Goal: Task Accomplishment & Management: Manage account settings

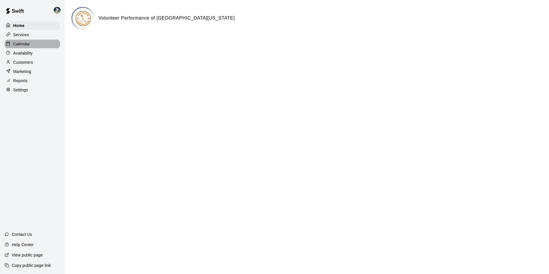
click at [34, 43] on div "Calendar" at bounding box center [32, 44] width 55 height 9
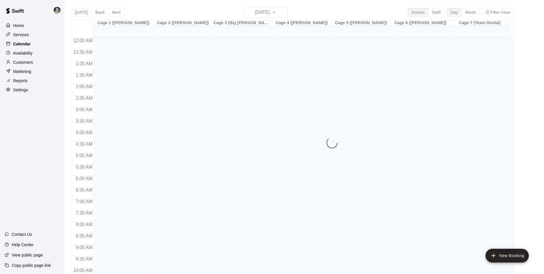
scroll to position [292, 0]
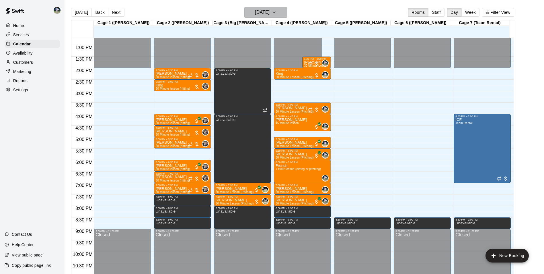
click at [282, 13] on button "[DATE]" at bounding box center [266, 12] width 43 height 11
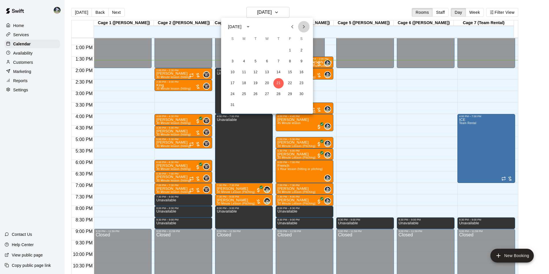
click at [302, 28] on icon "Next month" at bounding box center [303, 26] width 7 height 7
click at [209, 6] on div at bounding box center [274, 137] width 549 height 274
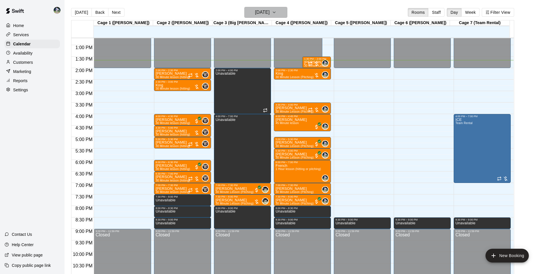
click at [265, 11] on h6 "[DATE]" at bounding box center [262, 12] width 15 height 8
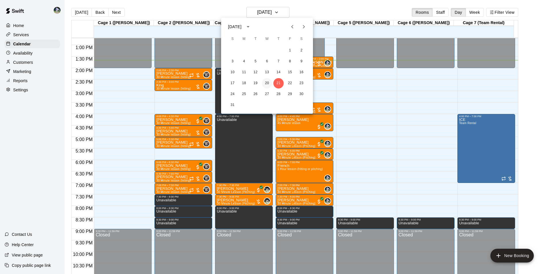
click at [268, 82] on button "20" at bounding box center [267, 83] width 10 height 10
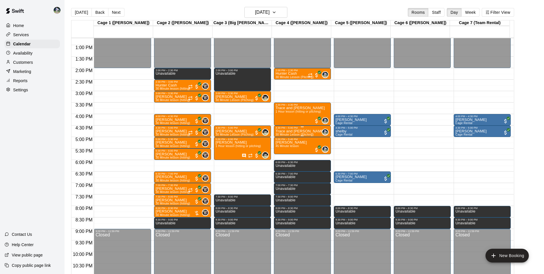
click at [302, 133] on div "Trace and [PERSON_NAME] 30 Minute Lesson (Pitching)" at bounding box center [300, 266] width 49 height 274
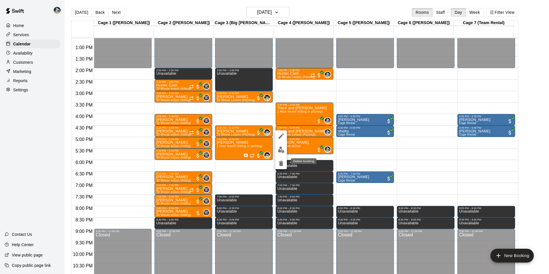
click at [280, 164] on icon "delete" at bounding box center [281, 163] width 4 height 5
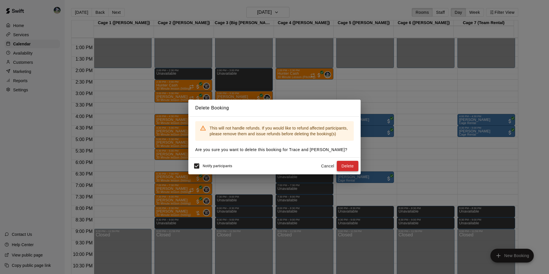
click at [346, 167] on button "Delete" at bounding box center [348, 166] width 22 height 11
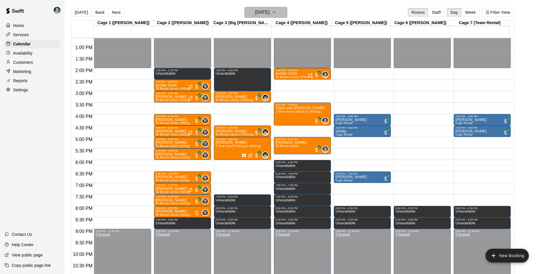
click at [255, 14] on h6 "[DATE]" at bounding box center [262, 12] width 15 height 8
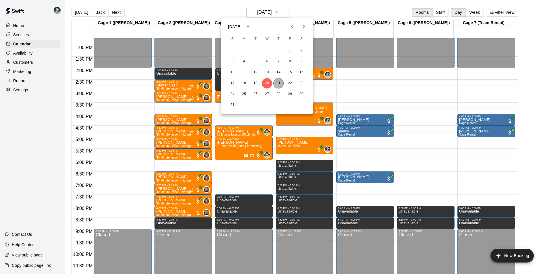
click at [275, 81] on button "21" at bounding box center [278, 83] width 10 height 10
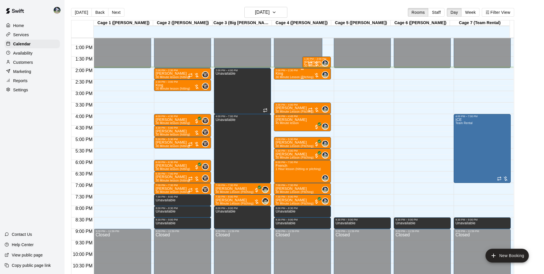
click at [307, 75] on div "King 30 Minute Lesson (Pitching)" at bounding box center [295, 209] width 38 height 274
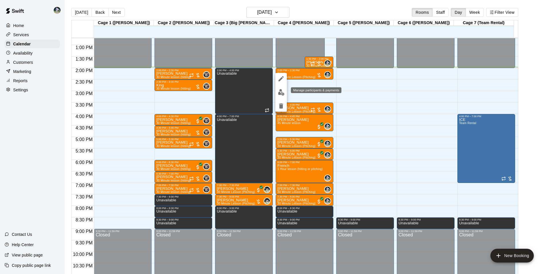
click at [281, 94] on img "edit" at bounding box center [281, 92] width 7 height 7
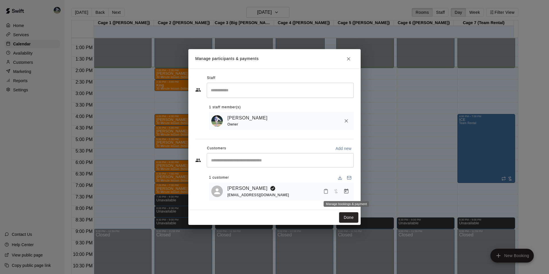
click at [344, 191] on icon "Manage bookings & payment" at bounding box center [346, 191] width 4 height 5
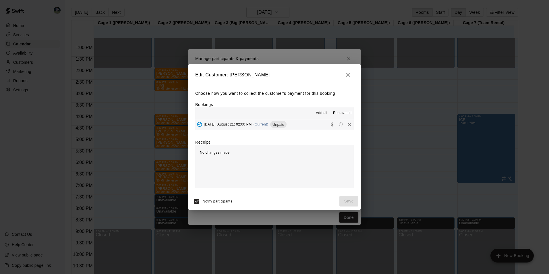
click at [324, 111] on span "Add all" at bounding box center [321, 113] width 11 height 6
click at [285, 126] on span "Unpaid" at bounding box center [278, 124] width 16 height 4
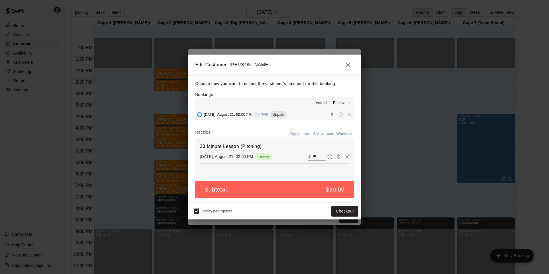
click at [315, 154] on input "**" at bounding box center [319, 156] width 13 height 7
type input "**"
click at [333, 207] on button "Checkout" at bounding box center [344, 211] width 27 height 11
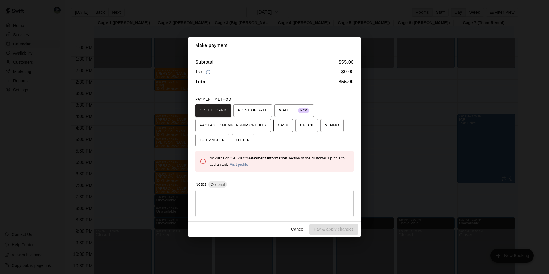
click at [283, 128] on span "CASH" at bounding box center [283, 125] width 11 height 9
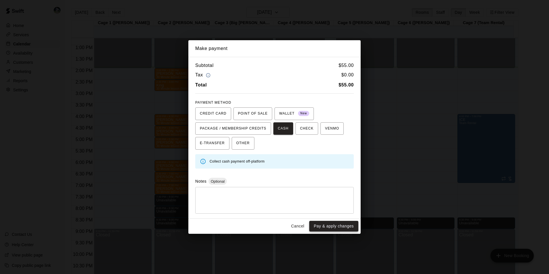
click at [318, 224] on button "Pay & apply changes" at bounding box center [333, 226] width 49 height 11
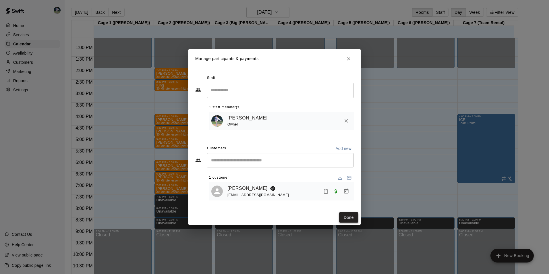
click at [352, 219] on button "Done" at bounding box center [348, 217] width 19 height 11
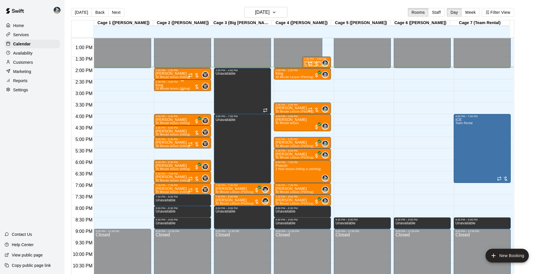
click at [166, 88] on span "30 Minute lesson (hitting)" at bounding box center [173, 88] width 34 height 3
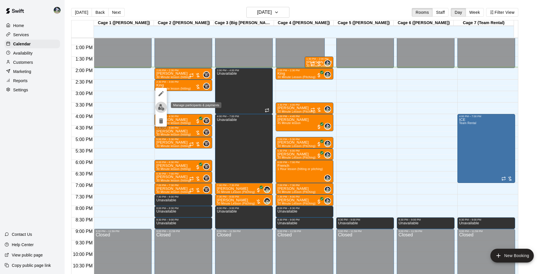
click at [162, 105] on img "edit" at bounding box center [161, 107] width 7 height 7
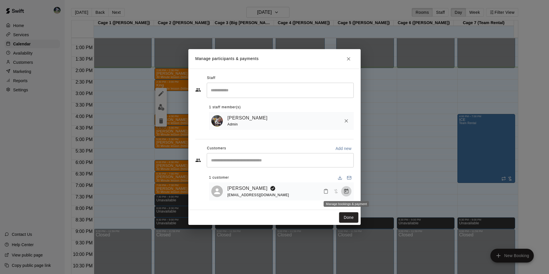
click at [347, 192] on icon "Manage bookings & payment" at bounding box center [346, 191] width 6 height 6
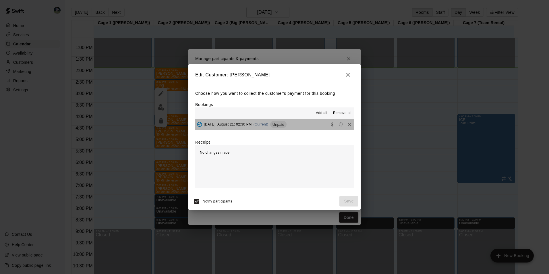
click at [276, 127] on span "Unpaid" at bounding box center [278, 124] width 16 height 4
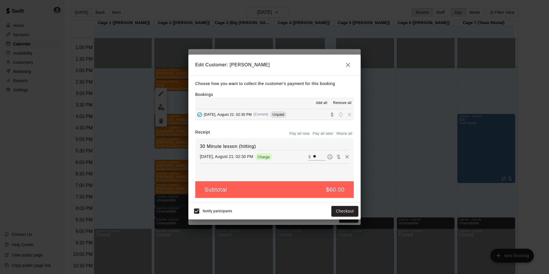
click at [308, 157] on div "​ $ **" at bounding box center [316, 156] width 17 height 7
type input "*"
type input "**"
click at [347, 210] on button "Checkout" at bounding box center [344, 211] width 27 height 11
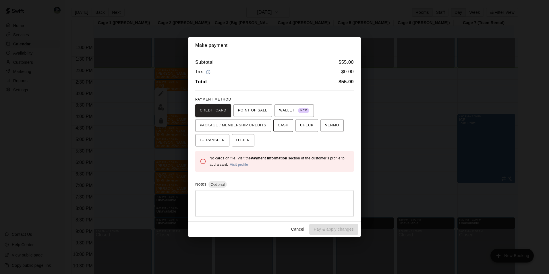
click at [278, 126] on span "CASH" at bounding box center [283, 125] width 11 height 9
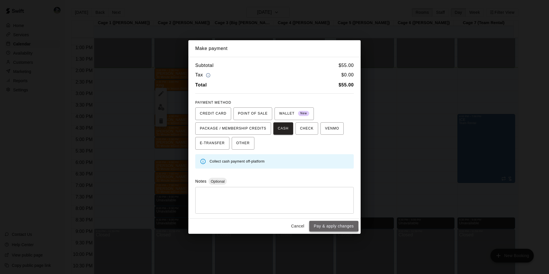
click at [329, 225] on button "Pay & apply changes" at bounding box center [333, 226] width 49 height 11
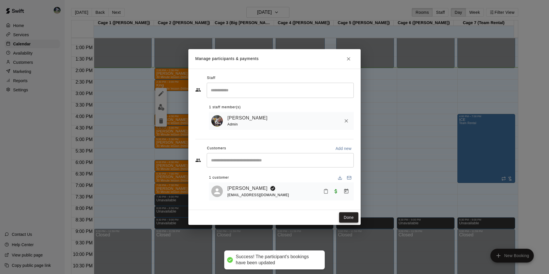
click at [350, 216] on button "Done" at bounding box center [348, 217] width 19 height 11
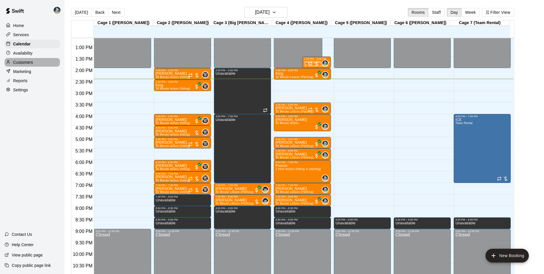
click at [41, 62] on div "Customers" at bounding box center [32, 62] width 55 height 9
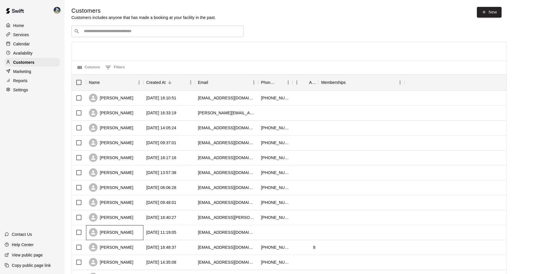
click at [131, 232] on div "[PERSON_NAME]" at bounding box center [114, 232] width 57 height 15
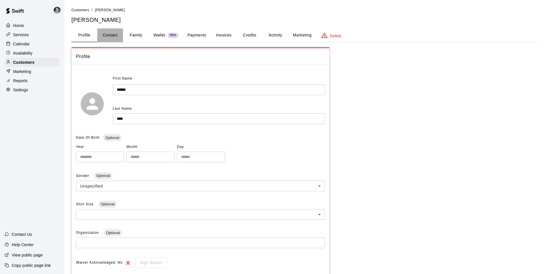
click at [117, 34] on button "Contact" at bounding box center [110, 35] width 26 height 14
select select "**"
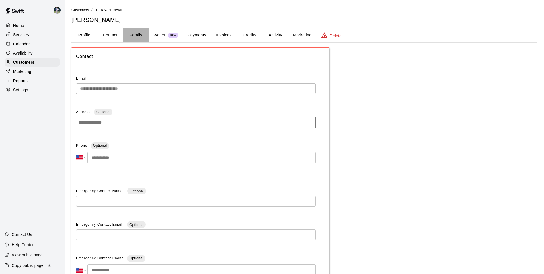
click at [138, 35] on button "Family" at bounding box center [136, 35] width 26 height 14
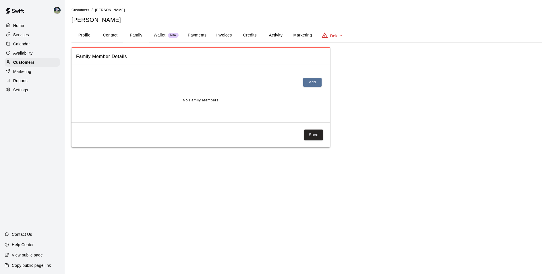
click at [87, 35] on button "Profile" at bounding box center [84, 35] width 26 height 14
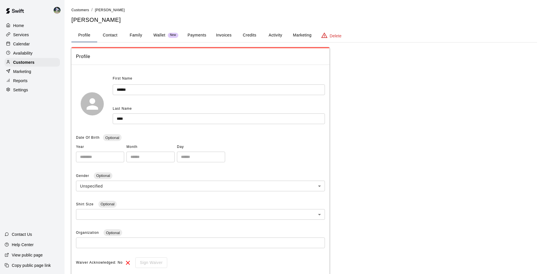
click at [106, 35] on button "Contact" at bounding box center [110, 35] width 26 height 14
select select "**"
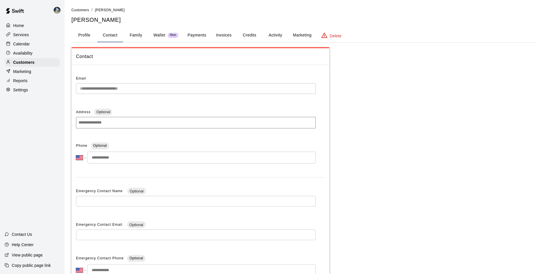
click at [120, 158] on input "tel" at bounding box center [202, 158] width 228 height 12
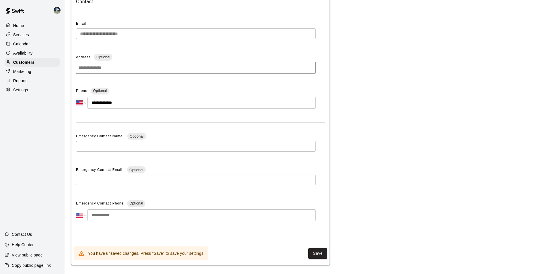
scroll to position [58, 0]
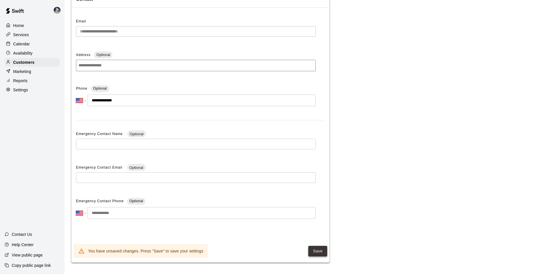
type input "**********"
click at [317, 252] on button "Save" at bounding box center [318, 251] width 19 height 11
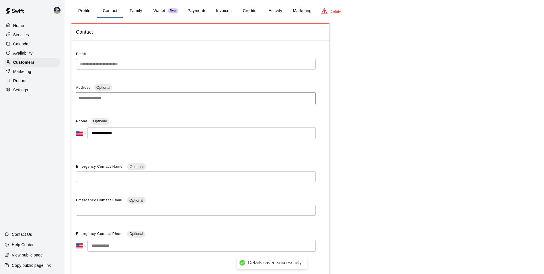
scroll to position [0, 0]
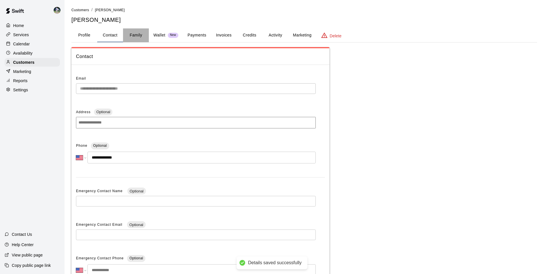
click at [135, 31] on button "Family" at bounding box center [136, 35] width 26 height 14
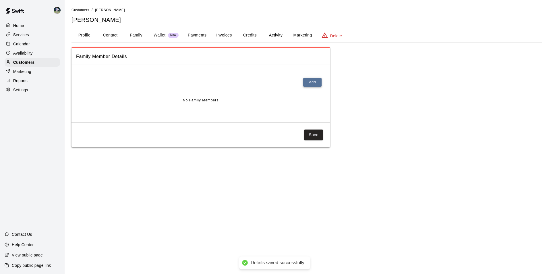
click at [311, 81] on button "Add" at bounding box center [312, 82] width 18 height 9
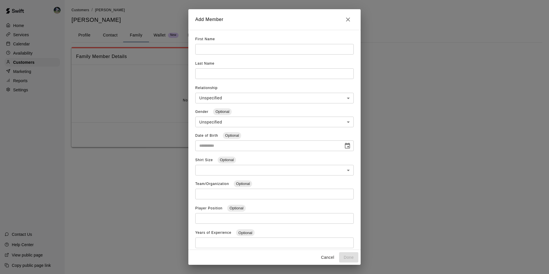
click at [219, 47] on input "text" at bounding box center [274, 49] width 158 height 11
type input "******"
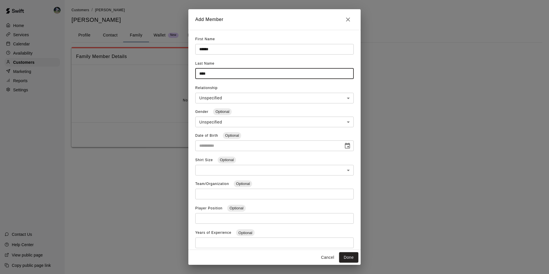
type input "****"
click at [210, 100] on body "**********" at bounding box center [274, 79] width 549 height 158
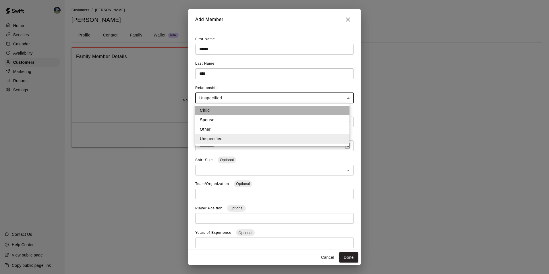
click at [213, 111] on li "Child" at bounding box center [272, 110] width 154 height 9
type input "*****"
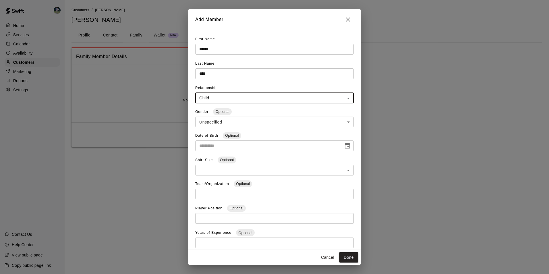
click at [209, 123] on body "**********" at bounding box center [274, 79] width 549 height 158
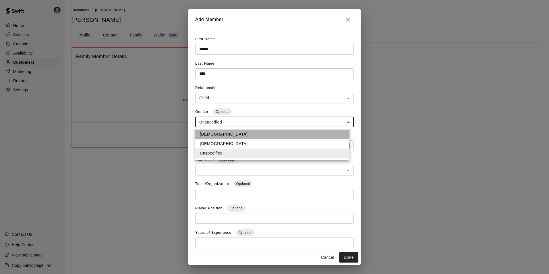
click at [208, 131] on li "[DEMOGRAPHIC_DATA]" at bounding box center [272, 133] width 154 height 9
type input "****"
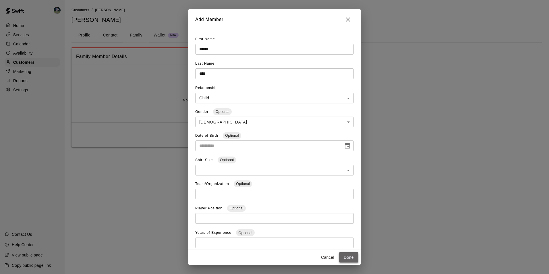
click at [352, 257] on button "Done" at bounding box center [348, 257] width 19 height 11
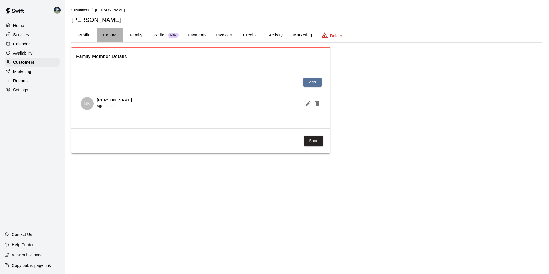
click at [105, 34] on button "Contact" at bounding box center [110, 35] width 26 height 14
select select "**"
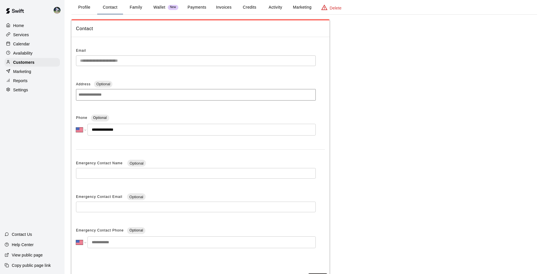
scroll to position [55, 0]
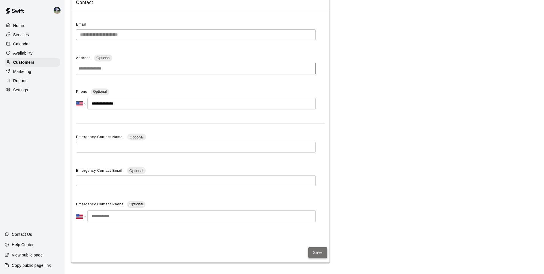
click at [320, 253] on button "Save" at bounding box center [318, 252] width 19 height 11
click at [39, 45] on div "Calendar" at bounding box center [32, 44] width 55 height 9
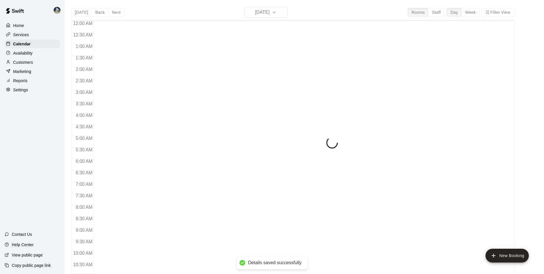
scroll to position [292, 0]
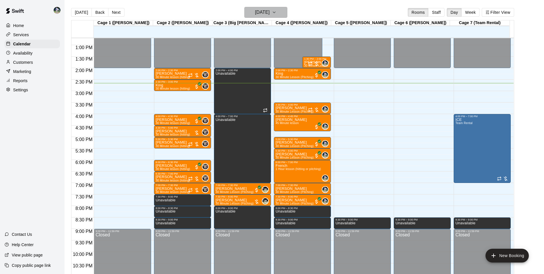
click at [259, 13] on h6 "[DATE]" at bounding box center [262, 12] width 15 height 8
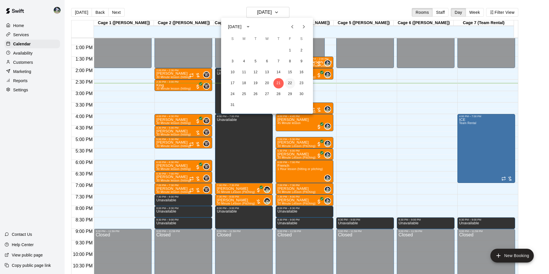
click at [289, 82] on button "22" at bounding box center [290, 83] width 10 height 10
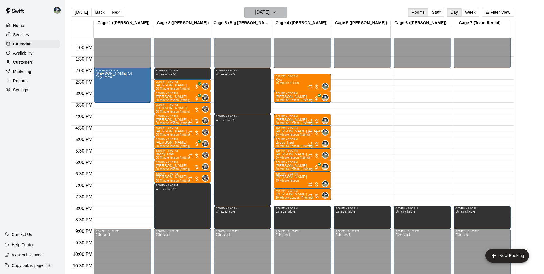
click at [261, 11] on h6 "[DATE]" at bounding box center [262, 12] width 15 height 8
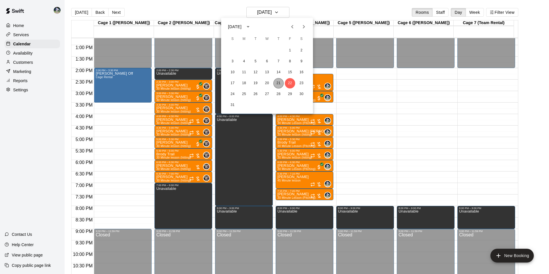
click at [280, 82] on button "21" at bounding box center [278, 83] width 10 height 10
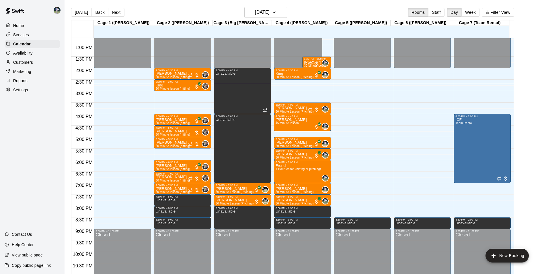
click at [36, 62] on div "Customers" at bounding box center [32, 62] width 55 height 9
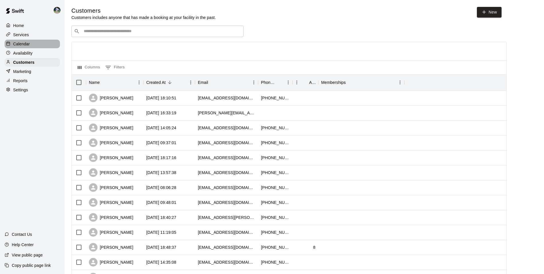
click at [32, 43] on div "Calendar" at bounding box center [32, 44] width 55 height 9
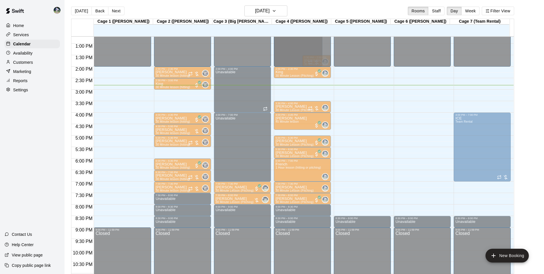
scroll to position [79, 0]
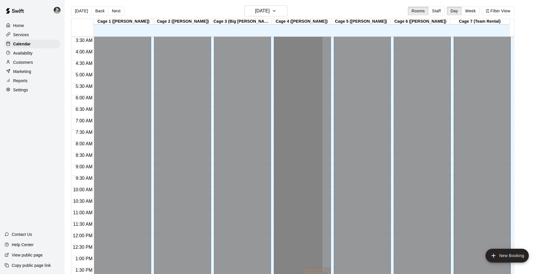
drag, startPoint x: 283, startPoint y: 55, endPoint x: 276, endPoint y: 58, distance: 7.9
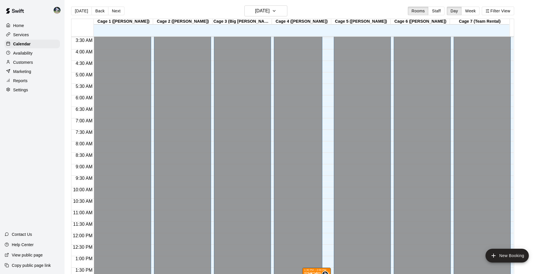
drag, startPoint x: 261, startPoint y: 66, endPoint x: 260, endPoint y: 83, distance: 16.9
click at [261, 69] on div "Closed" at bounding box center [243, 121] width 54 height 320
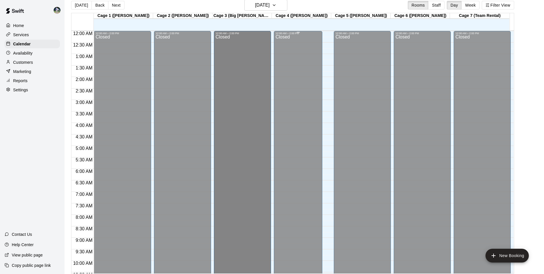
scroll to position [9, 0]
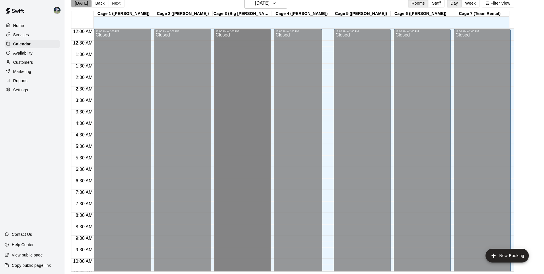
click at [81, 3] on button "[DATE]" at bounding box center [81, 3] width 21 height 9
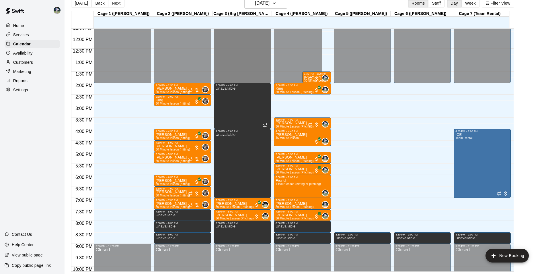
scroll to position [252, 0]
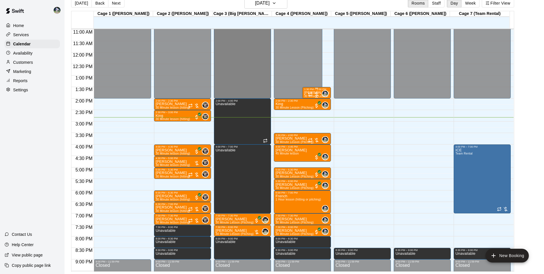
click at [307, 90] on div "1:30 PM – 2:00 PM" at bounding box center [316, 89] width 25 height 3
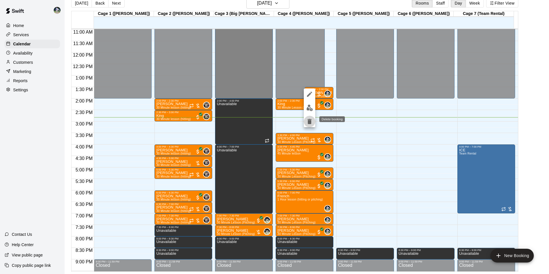
click at [310, 119] on icon "delete" at bounding box center [309, 121] width 4 height 5
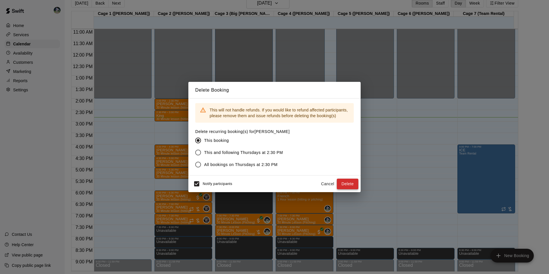
click at [346, 181] on button "Delete" at bounding box center [348, 184] width 22 height 11
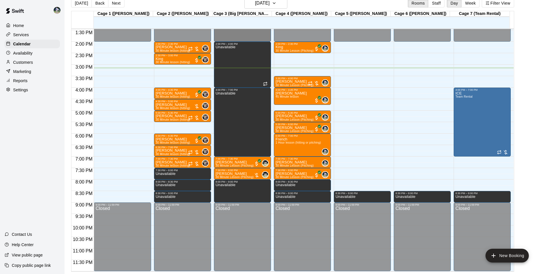
scroll to position [281, 0]
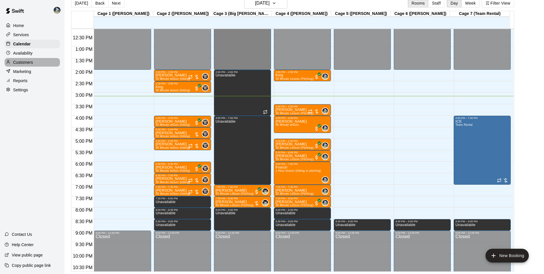
click at [35, 63] on div "Customers" at bounding box center [32, 62] width 55 height 9
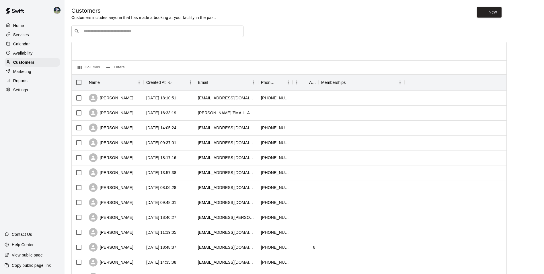
click at [108, 32] on input "Search customers by name or email" at bounding box center [161, 31] width 159 height 6
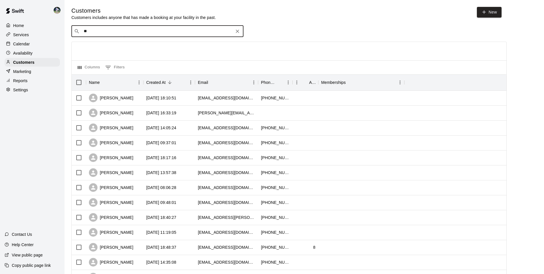
type input "*"
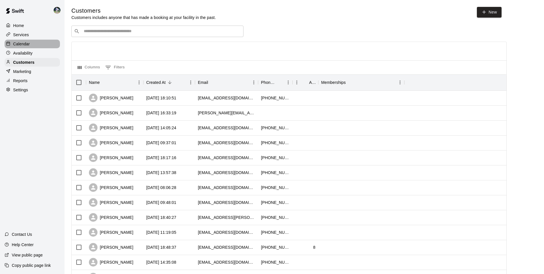
click at [37, 44] on div "Calendar" at bounding box center [32, 44] width 55 height 9
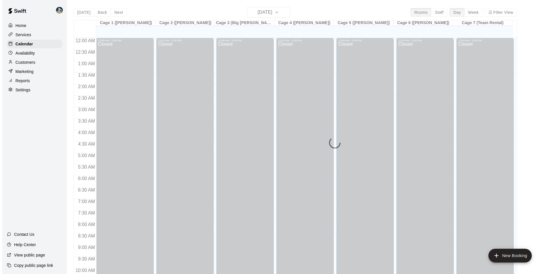
scroll to position [292, 0]
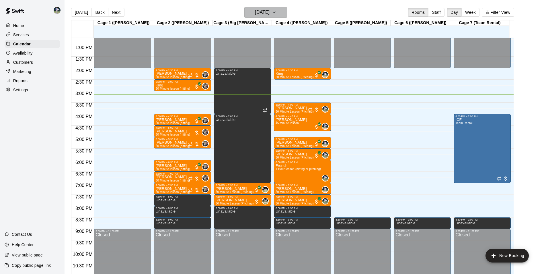
click at [255, 10] on h6 "[DATE]" at bounding box center [262, 12] width 15 height 8
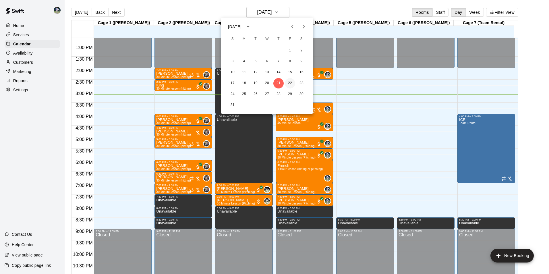
click at [288, 83] on button "22" at bounding box center [290, 83] width 10 height 10
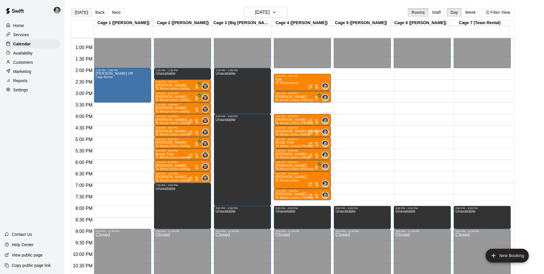
click at [81, 12] on button "[DATE]" at bounding box center [81, 12] width 21 height 9
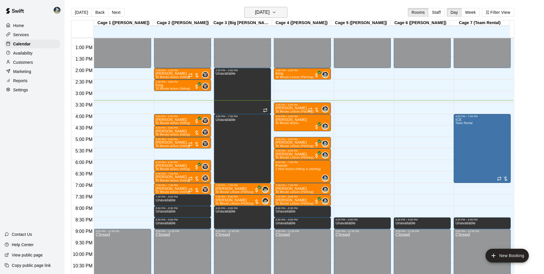
click at [264, 8] on h6 "[DATE]" at bounding box center [262, 12] width 15 height 8
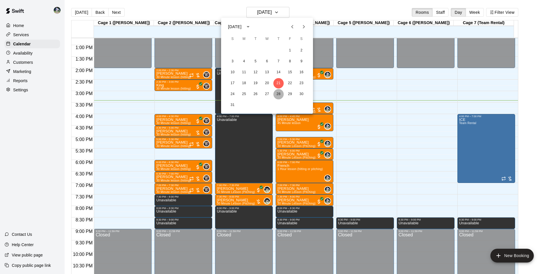
click at [279, 91] on button "28" at bounding box center [278, 94] width 10 height 10
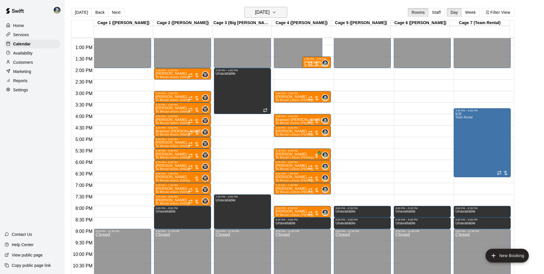
click at [256, 12] on h6 "[DATE]" at bounding box center [262, 12] width 15 height 8
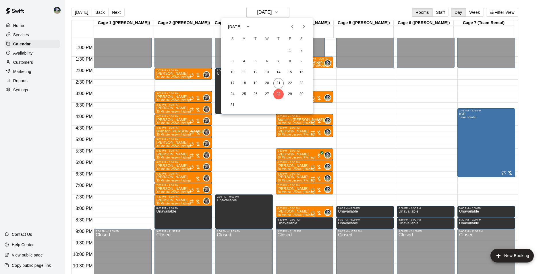
click at [304, 25] on icon "Next month" at bounding box center [303, 26] width 7 height 7
click at [279, 48] on button "4" at bounding box center [278, 50] width 10 height 10
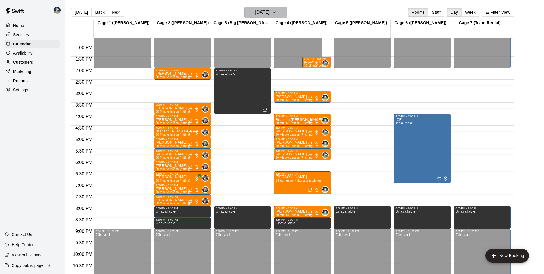
click at [255, 14] on h6 "[DATE]" at bounding box center [262, 12] width 15 height 8
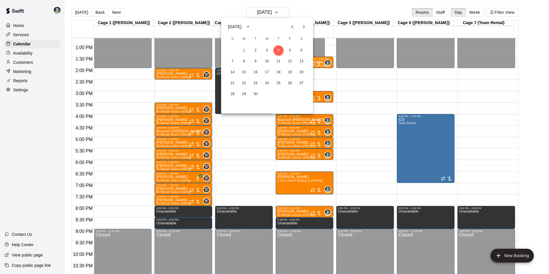
click at [292, 28] on icon "Previous month" at bounding box center [292, 26] width 7 height 7
click at [277, 93] on button "28" at bounding box center [278, 94] width 10 height 10
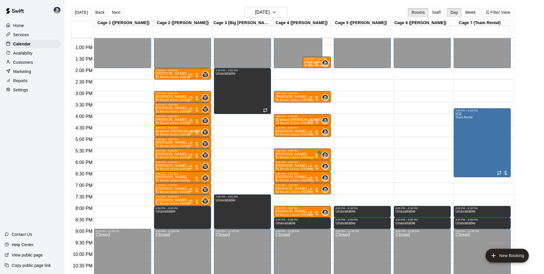
click at [180, 82] on div "12:00 AM – 2:00 PM Closed 2:00 PM – 2:30 PM [PERSON_NAME] 30 Minute lesson (hit…" at bounding box center [182, 22] width 57 height 551
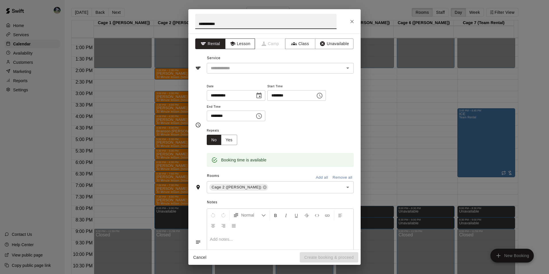
type input "**********"
drag, startPoint x: 228, startPoint y: 43, endPoint x: 242, endPoint y: 55, distance: 18.9
click at [231, 44] on button "Lesson" at bounding box center [240, 43] width 30 height 11
click at [243, 66] on input "text" at bounding box center [271, 68] width 127 height 7
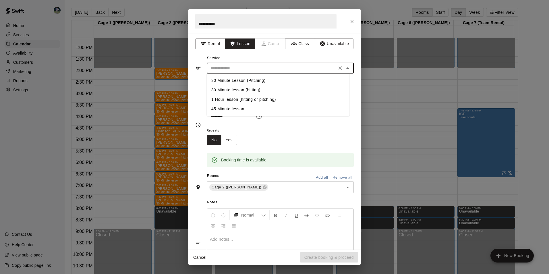
click at [247, 88] on li "30 Minute lesson (hitting)" at bounding box center [278, 89] width 143 height 9
type input "**********"
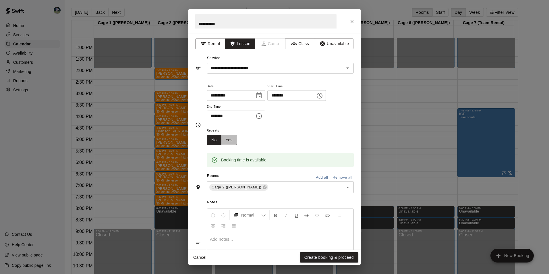
click at [235, 137] on button "Yes" at bounding box center [229, 140] width 16 height 11
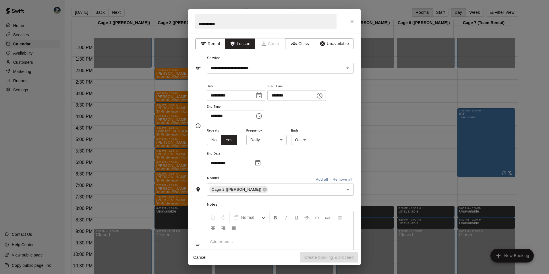
click at [271, 140] on body "Home Services Calendar Availability Customers Marketing Reports Settings Contac…" at bounding box center [274, 141] width 549 height 283
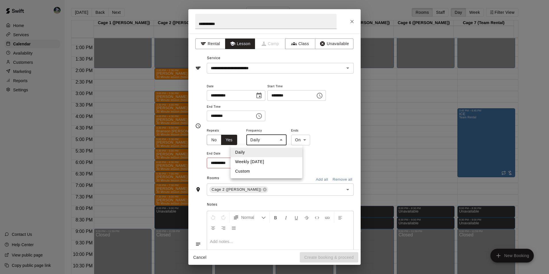
click at [271, 160] on li "Weekly [DATE]" at bounding box center [266, 161] width 72 height 9
type input "******"
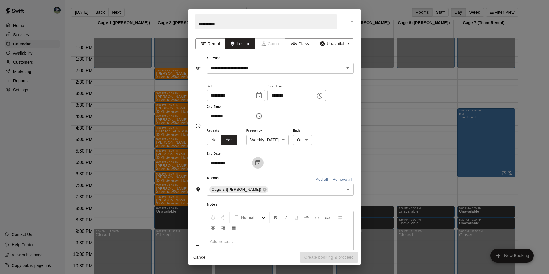
click at [258, 162] on icon "Choose date" at bounding box center [257, 162] width 7 height 7
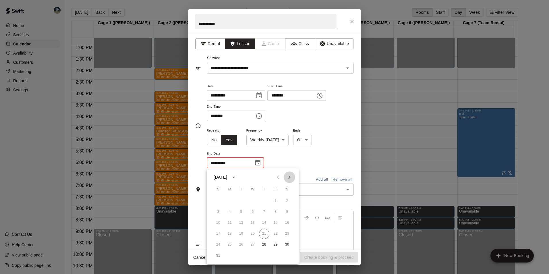
click at [289, 177] on icon "Next month" at bounding box center [289, 177] width 7 height 7
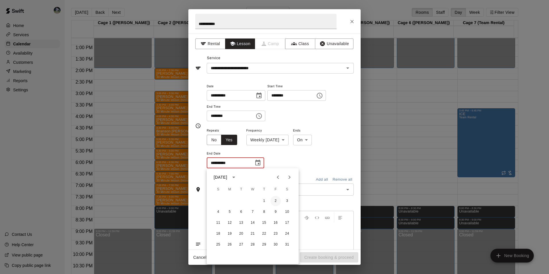
click at [276, 200] on button "2" at bounding box center [275, 201] width 10 height 10
type input "**********"
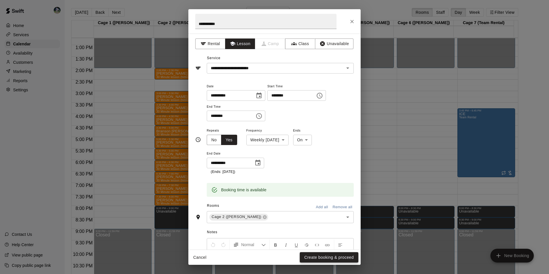
click at [306, 253] on button "Create booking & proceed" at bounding box center [329, 257] width 59 height 11
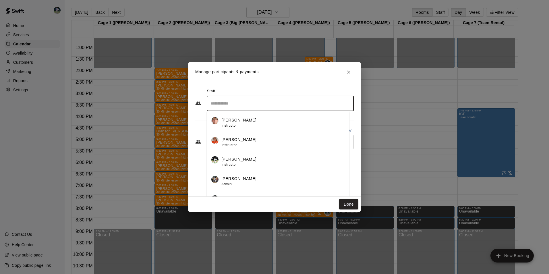
click at [225, 100] on input "Search staff" at bounding box center [280, 103] width 142 height 10
click at [232, 176] on p "[PERSON_NAME]" at bounding box center [238, 179] width 35 height 6
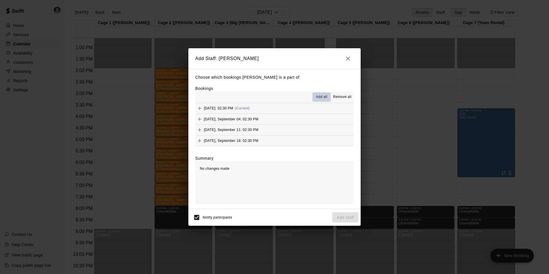
click at [320, 94] on button "Add all" at bounding box center [321, 96] width 18 height 9
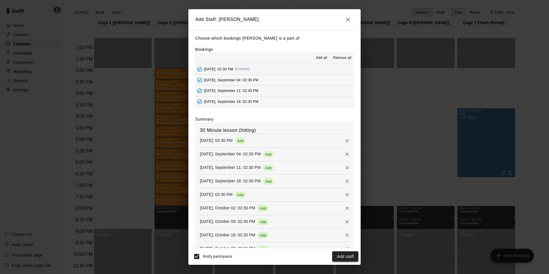
click at [341, 254] on button "Add staff" at bounding box center [345, 256] width 26 height 11
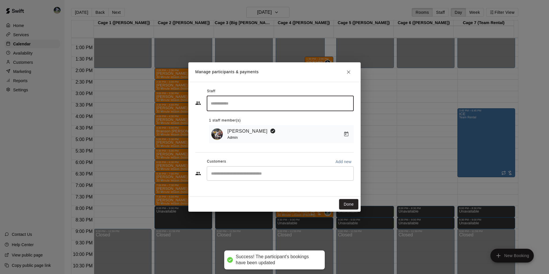
click at [228, 173] on input "Start typing to search customers..." at bounding box center [280, 173] width 142 height 6
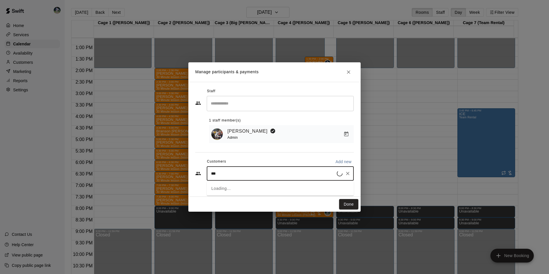
type input "****"
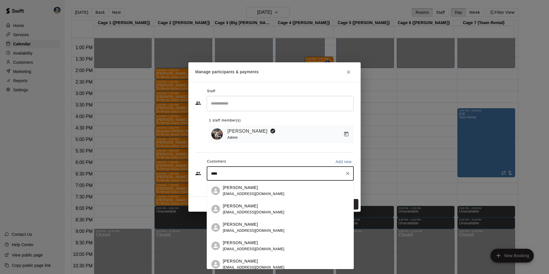
click at [228, 189] on p "[PERSON_NAME]" at bounding box center [240, 188] width 35 height 6
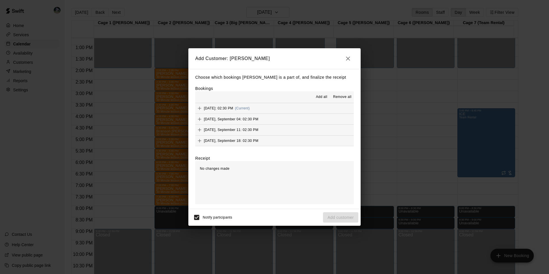
click at [325, 96] on span "Add all" at bounding box center [321, 97] width 11 height 6
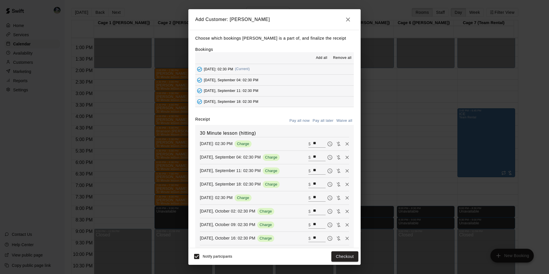
click at [325, 120] on button "Pay all later" at bounding box center [323, 120] width 24 height 9
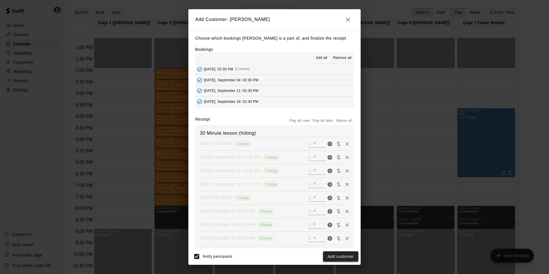
click at [325, 253] on button "Add customer" at bounding box center [340, 256] width 35 height 11
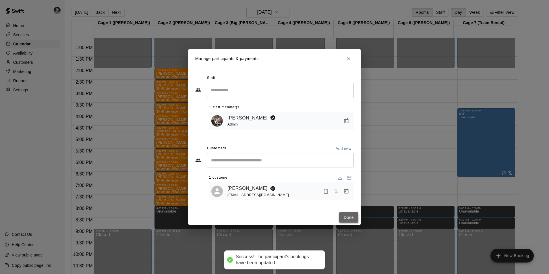
click at [343, 218] on button "Done" at bounding box center [348, 217] width 19 height 11
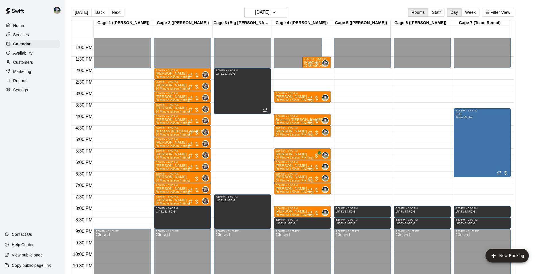
click at [289, 82] on div "12:00 AM – 2:00 PM Closed 3:00 PM – 3:30 PM [PERSON_NAME] 30 Minute Lesson (Pit…" at bounding box center [302, 22] width 57 height 551
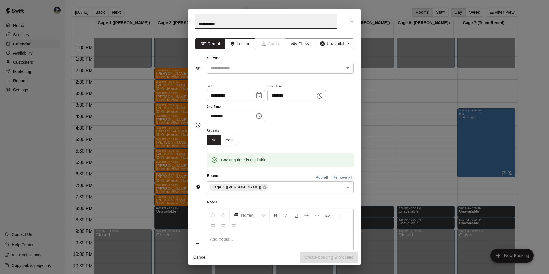
type input "**********"
click at [240, 41] on button "Lesson" at bounding box center [240, 43] width 30 height 11
click at [241, 63] on div "​" at bounding box center [280, 68] width 147 height 11
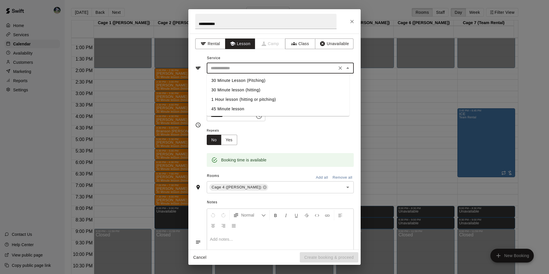
click at [247, 80] on li "30 Minute Lesson (Pitching)" at bounding box center [278, 80] width 143 height 9
type input "**********"
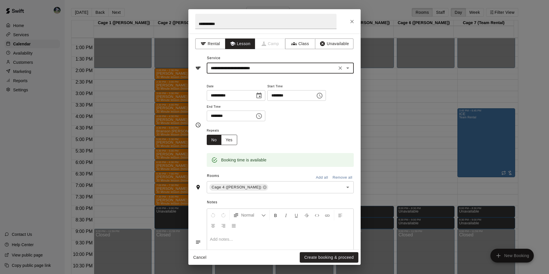
click at [230, 141] on button "Yes" at bounding box center [229, 140] width 16 height 11
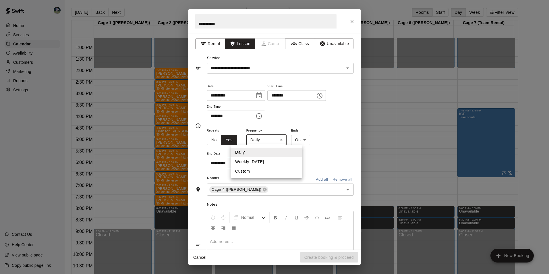
click at [275, 142] on body "Home Services Calendar Availability Customers Marketing Reports Settings Contac…" at bounding box center [274, 141] width 549 height 283
click at [274, 160] on li "Weekly [DATE]" at bounding box center [266, 161] width 72 height 9
type input "******"
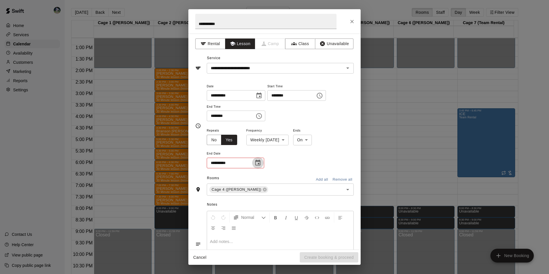
click at [257, 164] on icon "Choose date" at bounding box center [257, 162] width 7 height 7
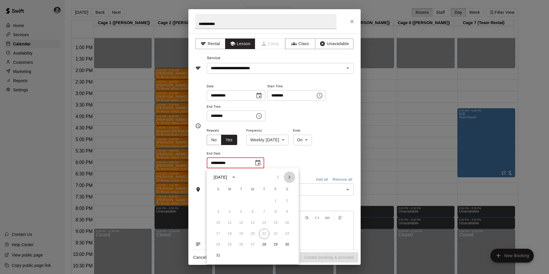
click at [290, 177] on icon "Next month" at bounding box center [289, 176] width 2 height 3
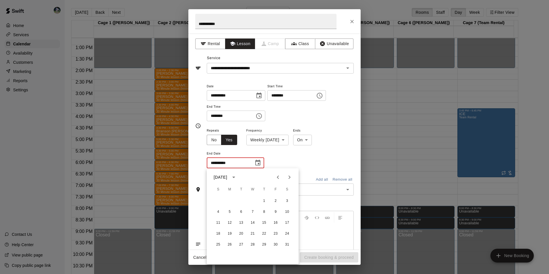
click at [276, 195] on div "1 2 3 4 5 6 7 8 9 10 11 12 13 14 15 16 17 18 19 20 21 22 23 24 25 26 27 28 29 3…" at bounding box center [253, 222] width 92 height 55
click at [277, 197] on button "2" at bounding box center [275, 201] width 10 height 10
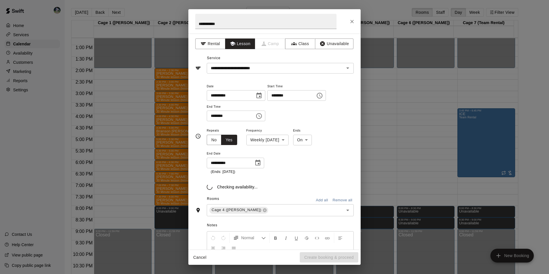
type input "**********"
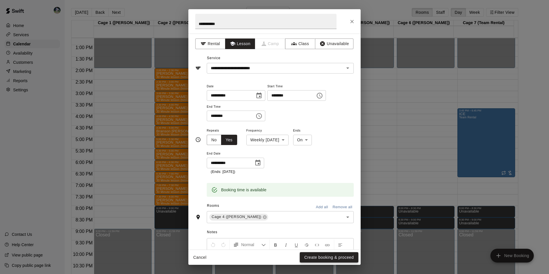
click at [311, 257] on button "Create booking & proceed" at bounding box center [329, 257] width 59 height 11
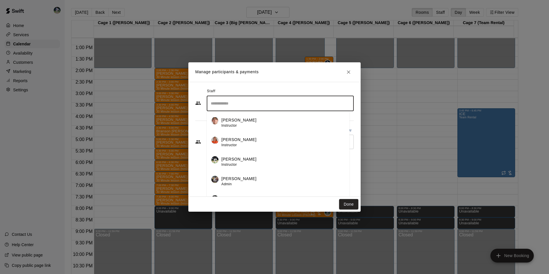
click at [243, 103] on input "Search staff" at bounding box center [280, 103] width 142 height 10
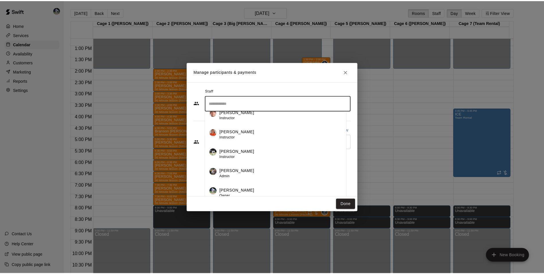
scroll to position [10, 0]
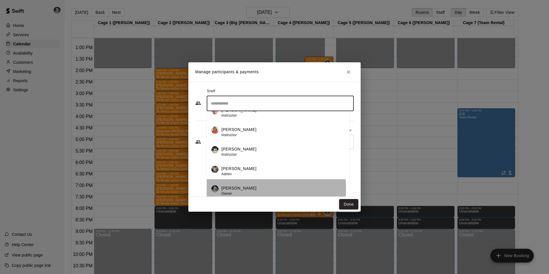
click at [245, 189] on div "[PERSON_NAME] Owner" at bounding box center [282, 190] width 123 height 11
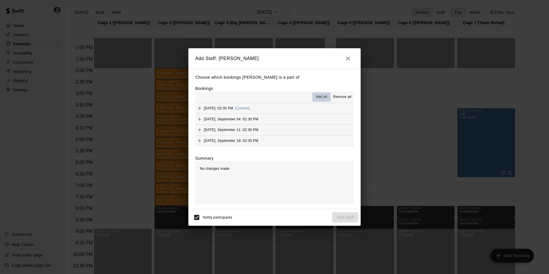
click at [319, 96] on span "Add all" at bounding box center [321, 97] width 11 height 6
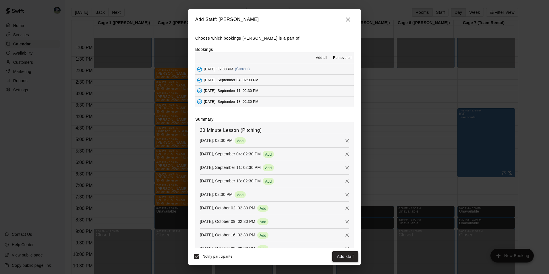
click at [341, 253] on button "Add staff" at bounding box center [345, 256] width 26 height 11
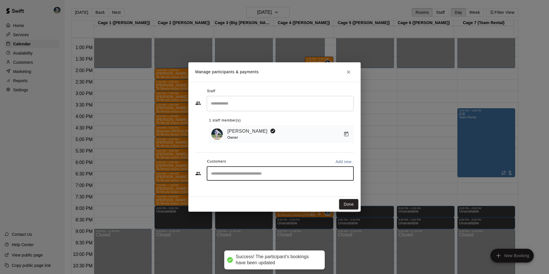
click at [234, 173] on input "Start typing to search customers..." at bounding box center [280, 173] width 142 height 6
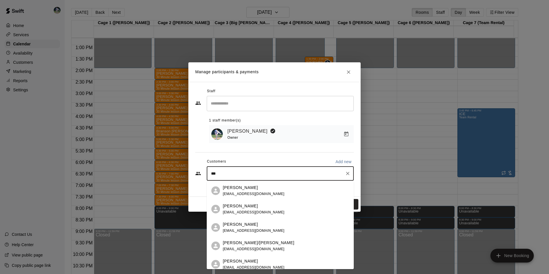
type input "****"
click at [234, 189] on p "[PERSON_NAME]" at bounding box center [240, 188] width 35 height 6
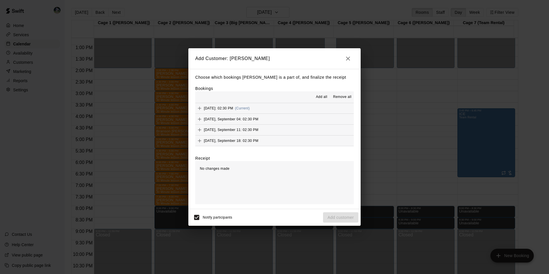
click at [321, 95] on span "Add all" at bounding box center [321, 97] width 11 height 6
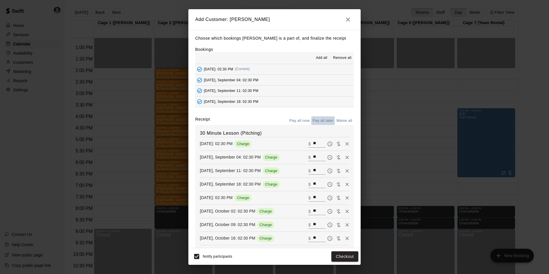
click at [319, 120] on button "Pay all later" at bounding box center [323, 120] width 24 height 9
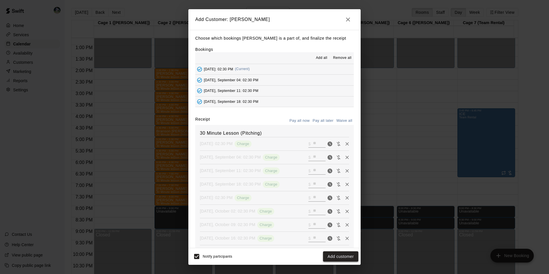
click at [335, 253] on button "Add customer" at bounding box center [340, 256] width 35 height 11
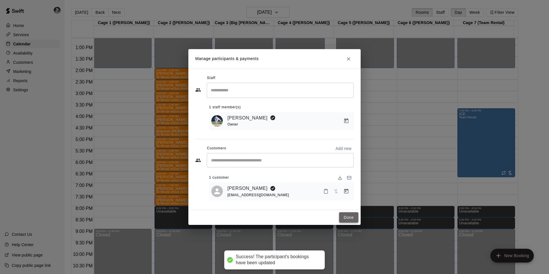
click at [344, 218] on button "Done" at bounding box center [348, 217] width 19 height 11
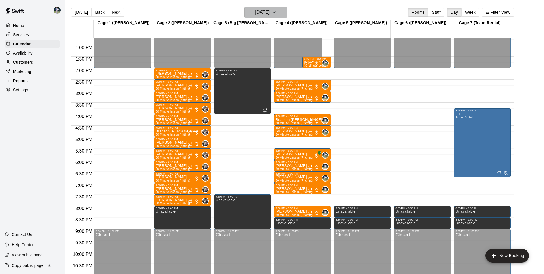
click at [262, 13] on h6 "[DATE]" at bounding box center [262, 12] width 15 height 8
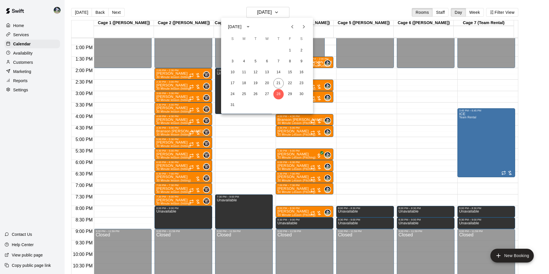
click at [306, 27] on icon "Next month" at bounding box center [303, 26] width 7 height 7
click at [277, 49] on button "4" at bounding box center [278, 50] width 10 height 10
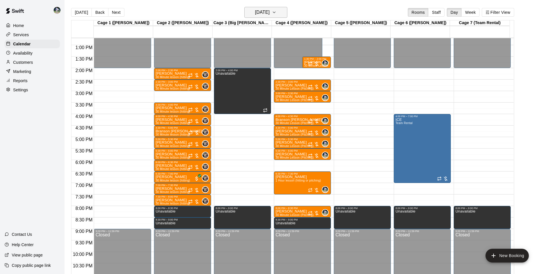
click at [270, 14] on h6 "[DATE]" at bounding box center [262, 12] width 15 height 8
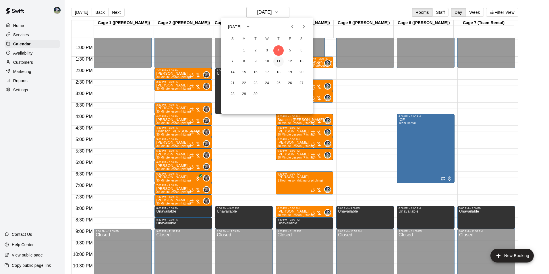
click at [277, 62] on button "11" at bounding box center [278, 61] width 10 height 10
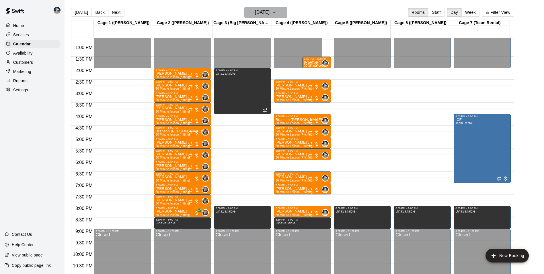
click at [270, 16] on h6 "[DATE]" at bounding box center [262, 12] width 15 height 8
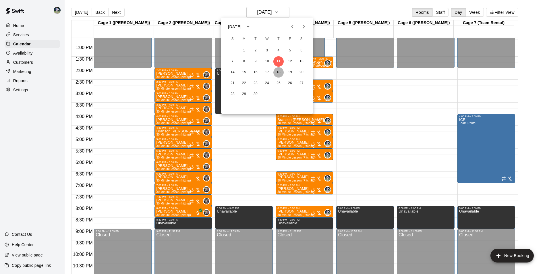
click at [280, 71] on button "18" at bounding box center [278, 72] width 10 height 10
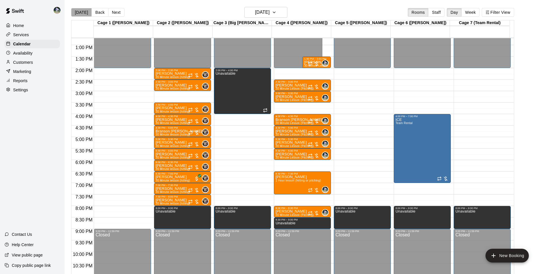
click at [85, 10] on button "[DATE]" at bounding box center [81, 12] width 21 height 9
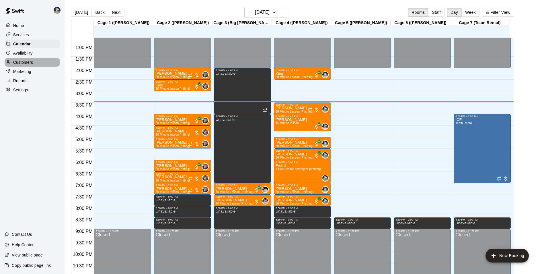
click at [34, 65] on div "Customers" at bounding box center [32, 62] width 55 height 9
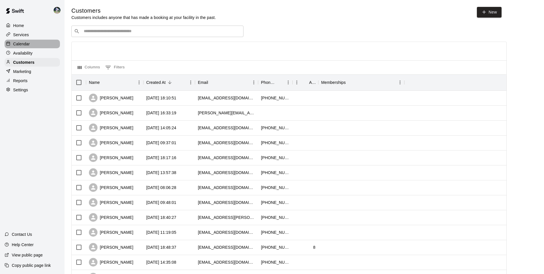
click at [30, 44] on div "Calendar" at bounding box center [32, 44] width 55 height 9
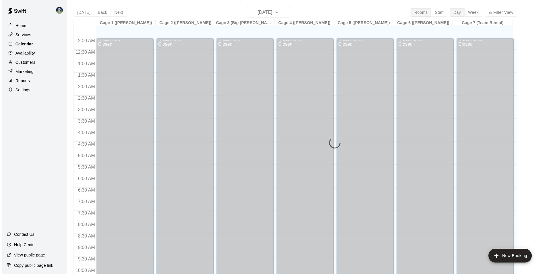
scroll to position [292, 0]
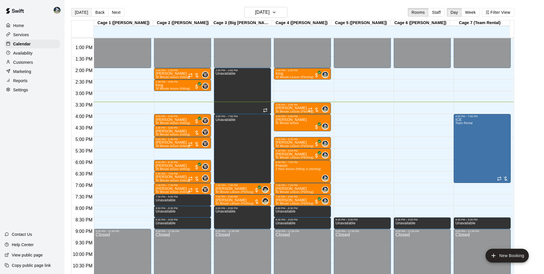
click at [82, 11] on button "[DATE]" at bounding box center [81, 12] width 21 height 9
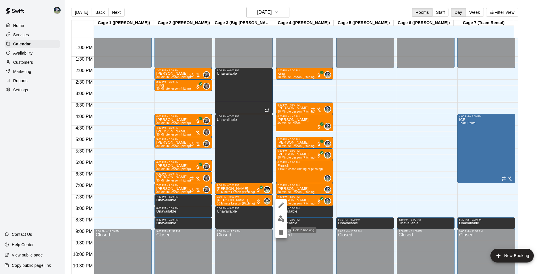
click at [281, 230] on icon "delete" at bounding box center [281, 232] width 4 height 5
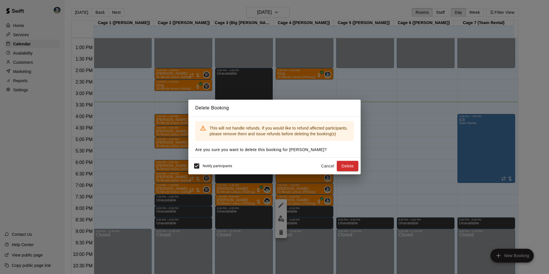
click at [326, 166] on button "Cancel" at bounding box center [327, 166] width 18 height 11
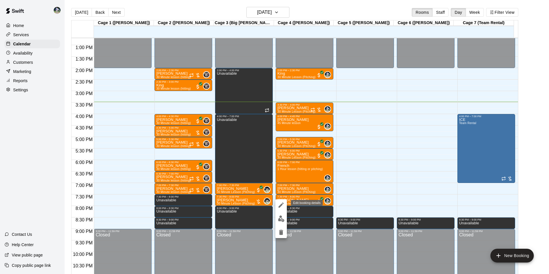
click at [280, 204] on icon "edit" at bounding box center [281, 204] width 7 height 7
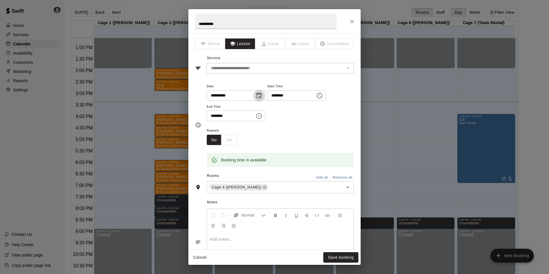
click at [262, 95] on icon "Choose date, selected date is Aug 21, 2025" at bounding box center [258, 95] width 7 height 7
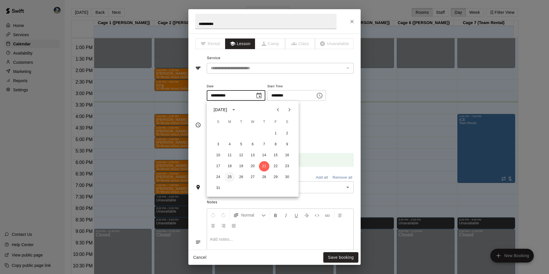
click at [231, 177] on button "25" at bounding box center [229, 177] width 10 height 10
type input "**********"
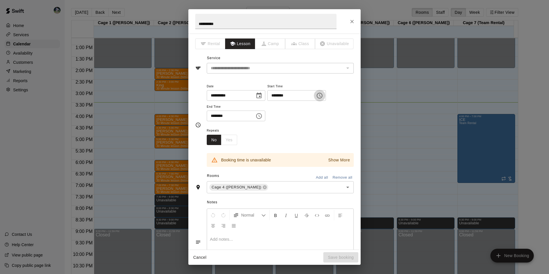
click at [323, 96] on icon "Choose time, selected time is 7:30 PM" at bounding box center [319, 95] width 7 height 7
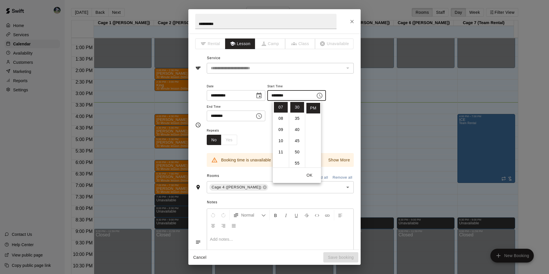
scroll to position [59, 0]
click at [281, 114] on li "06" at bounding box center [281, 115] width 14 height 11
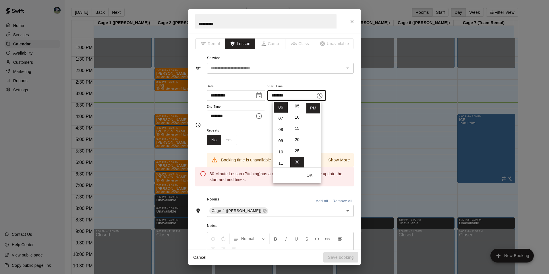
scroll to position [0, 0]
click at [296, 106] on li "00" at bounding box center [297, 107] width 14 height 11
type input "********"
click at [307, 174] on button "OK" at bounding box center [309, 175] width 18 height 11
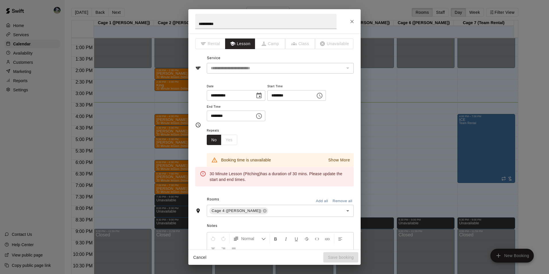
click at [262, 115] on icon "Choose time, selected time is 8:00 PM" at bounding box center [258, 116] width 7 height 7
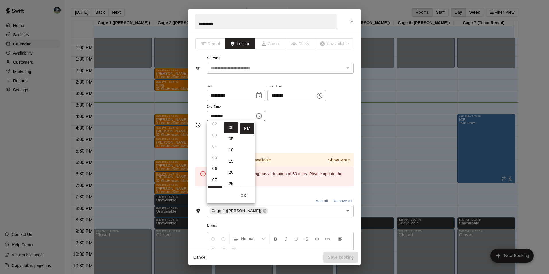
scroll to position [48, 0]
click at [215, 147] on li "06" at bounding box center [215, 146] width 14 height 11
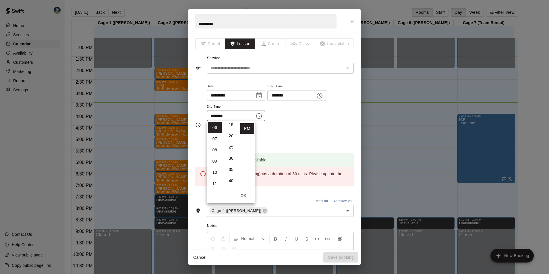
scroll to position [38, 0]
click at [232, 158] on li "30" at bounding box center [231, 157] width 14 height 11
type input "********"
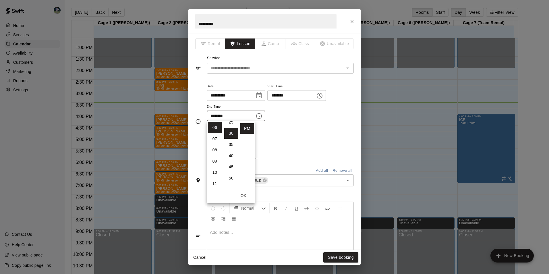
scroll to position [67, 0]
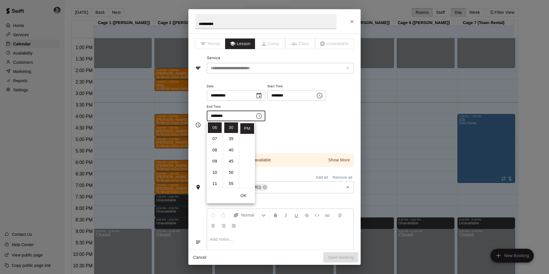
click at [245, 195] on button "OK" at bounding box center [243, 195] width 18 height 11
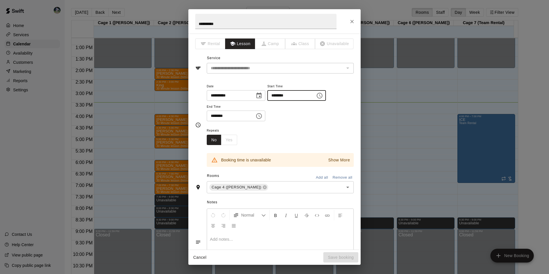
click at [278, 95] on input "********" at bounding box center [289, 95] width 44 height 11
type input "********"
click at [284, 117] on div "**********" at bounding box center [280, 102] width 147 height 39
click at [231, 95] on input "**********" at bounding box center [229, 95] width 44 height 11
click at [262, 95] on icon "Choose date, selected date is Aug 25, 2025" at bounding box center [258, 95] width 7 height 7
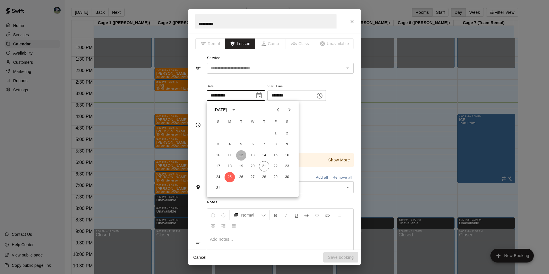
click at [241, 156] on button "12" at bounding box center [241, 155] width 10 height 10
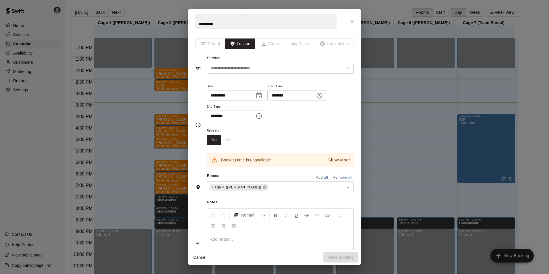
click at [265, 95] on button "Choose date, selected date is Aug 12, 2025" at bounding box center [258, 95] width 11 height 11
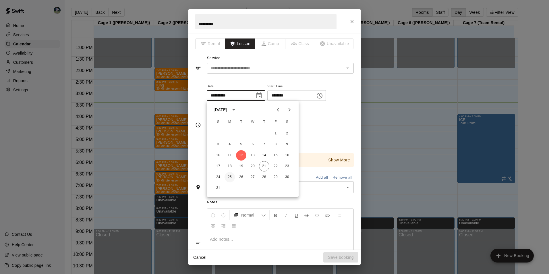
click at [229, 175] on button "25" at bounding box center [229, 177] width 10 height 10
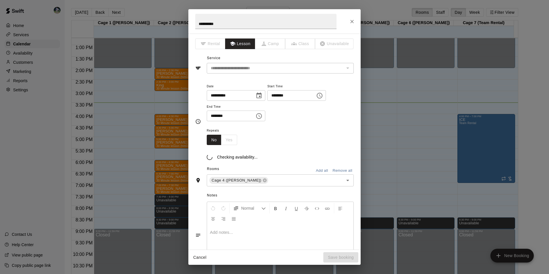
type input "**********"
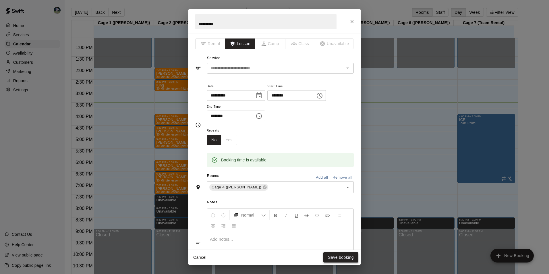
click at [332, 253] on button "Save booking" at bounding box center [340, 257] width 35 height 11
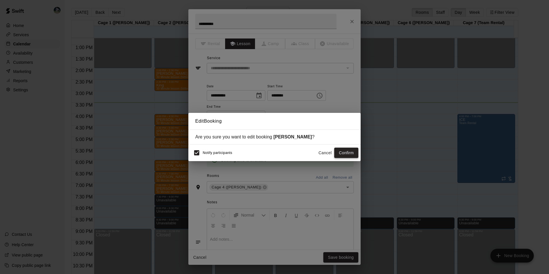
click at [356, 152] on button "Confirm" at bounding box center [346, 153] width 24 height 11
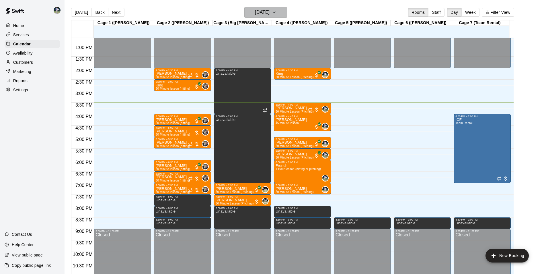
click at [284, 8] on button "[DATE]" at bounding box center [266, 12] width 43 height 11
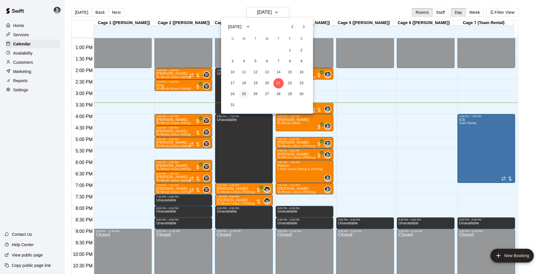
click at [247, 92] on button "25" at bounding box center [244, 94] width 10 height 10
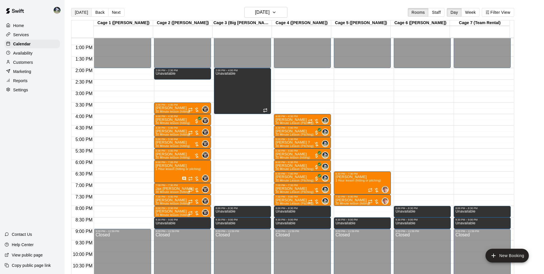
click at [81, 10] on button "[DATE]" at bounding box center [81, 12] width 21 height 9
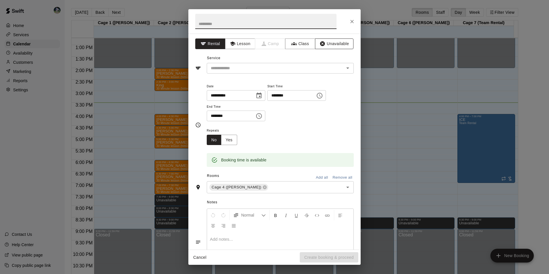
click at [328, 40] on button "Unavailable" at bounding box center [334, 43] width 38 height 11
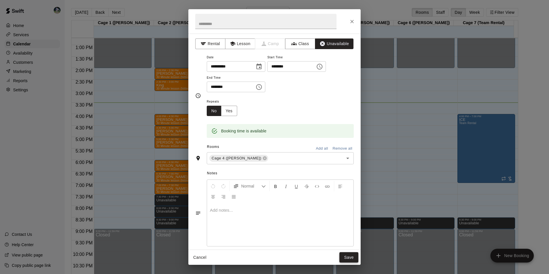
click at [349, 256] on button "Save" at bounding box center [348, 257] width 19 height 11
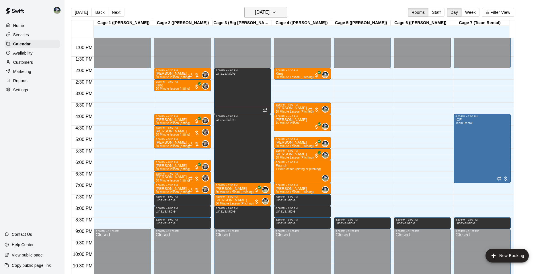
click at [255, 13] on h6 "[DATE]" at bounding box center [262, 12] width 15 height 8
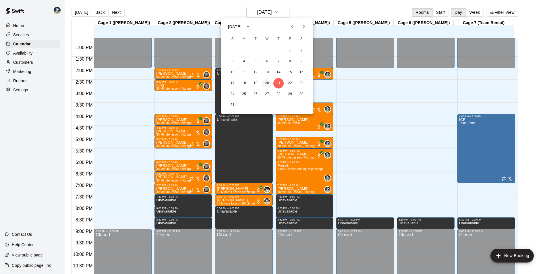
click at [264, 83] on button "20" at bounding box center [267, 83] width 10 height 10
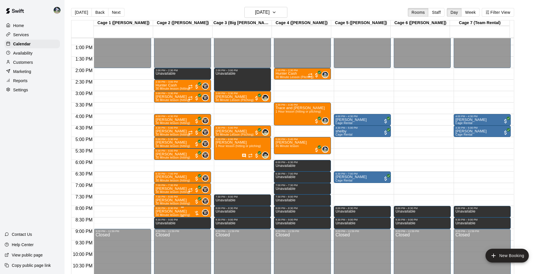
click at [184, 211] on p "[PERSON_NAME]" at bounding box center [173, 211] width 34 height 0
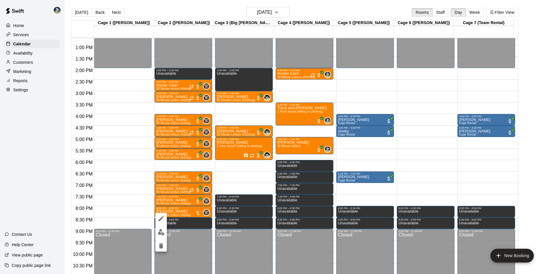
click at [160, 232] on img "edit" at bounding box center [161, 232] width 7 height 7
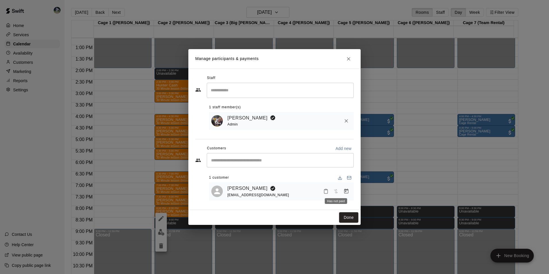
click at [335, 193] on span "Has not paid" at bounding box center [336, 191] width 10 height 5
click at [346, 189] on icon "Manage bookings & payment" at bounding box center [346, 191] width 6 height 6
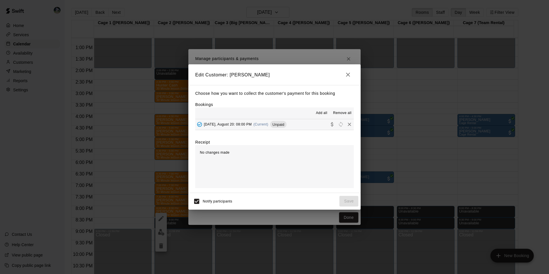
click at [327, 115] on span "Add all" at bounding box center [321, 113] width 11 height 6
click at [329, 124] on icon "Collect payment" at bounding box center [332, 124] width 6 height 6
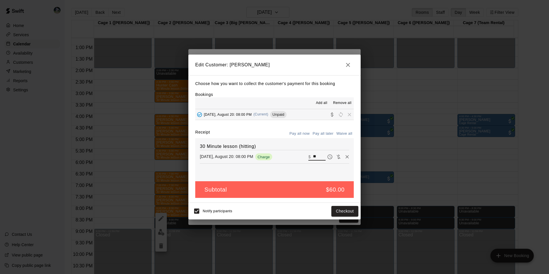
click at [313, 154] on input "**" at bounding box center [319, 156] width 13 height 7
type input "*"
type input "**"
click at [351, 211] on button "Checkout" at bounding box center [344, 211] width 27 height 11
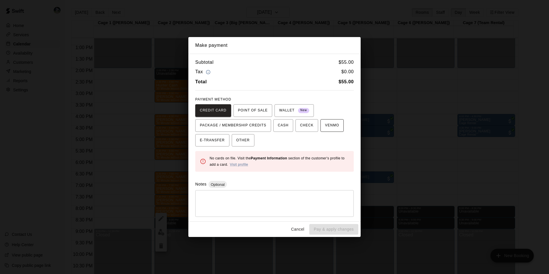
click at [325, 126] on span "VENMO" at bounding box center [332, 125] width 14 height 9
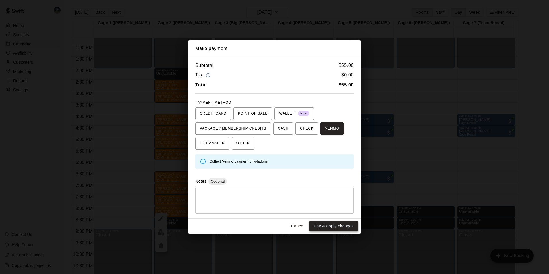
click at [325, 228] on button "Pay & apply changes" at bounding box center [333, 226] width 49 height 11
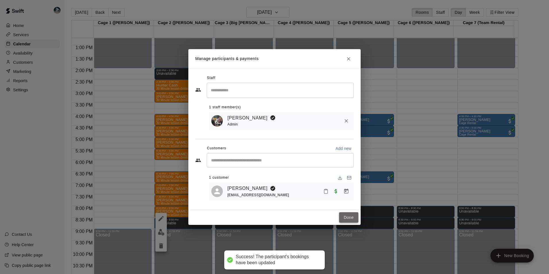
click at [344, 217] on button "Done" at bounding box center [348, 217] width 19 height 11
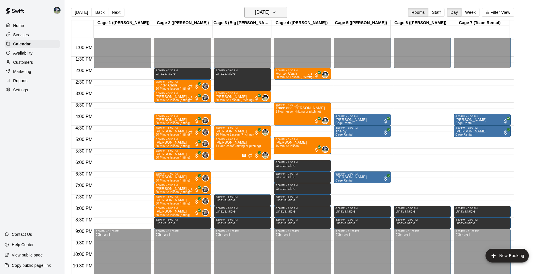
click at [258, 9] on h6 "[DATE]" at bounding box center [262, 12] width 15 height 8
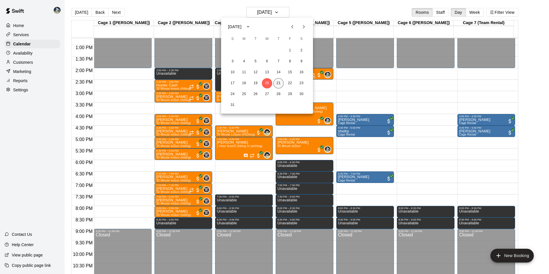
click at [278, 78] on button "21" at bounding box center [278, 83] width 10 height 10
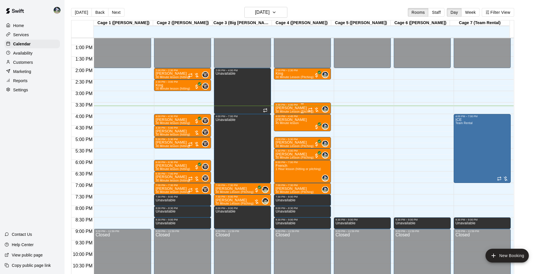
click at [285, 108] on p "[PERSON_NAME]" at bounding box center [295, 108] width 38 height 0
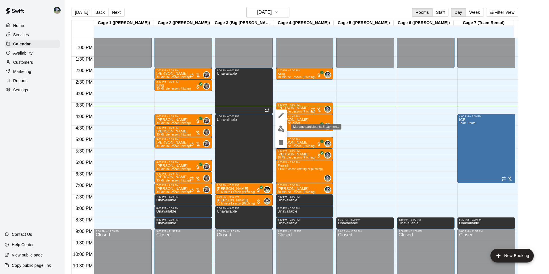
click at [279, 127] on img "edit" at bounding box center [281, 128] width 7 height 7
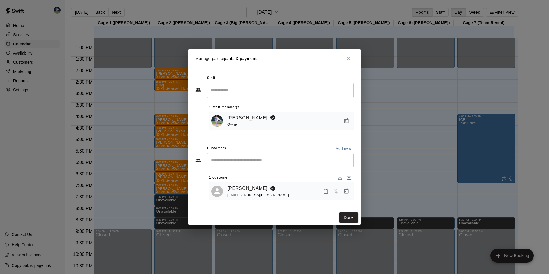
click at [312, 187] on div "[PERSON_NAME] [EMAIL_ADDRESS][DOMAIN_NAME]" at bounding box center [289, 191] width 124 height 13
click at [334, 190] on span "Has not paid" at bounding box center [336, 191] width 10 height 5
click at [343, 191] on button "Manage bookings & payment" at bounding box center [346, 191] width 10 height 10
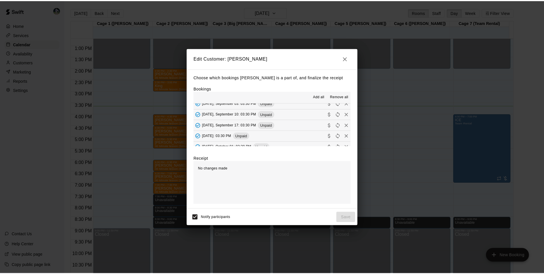
scroll to position [201, 0]
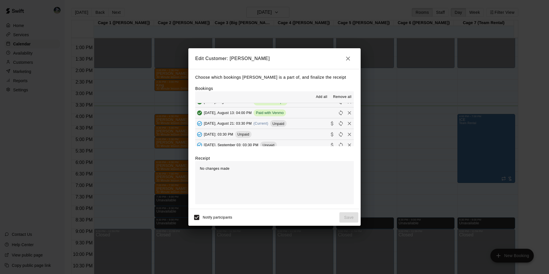
click at [300, 122] on button "[DATE], August 21: 03:30 PM (Current) Unpaid" at bounding box center [274, 123] width 158 height 11
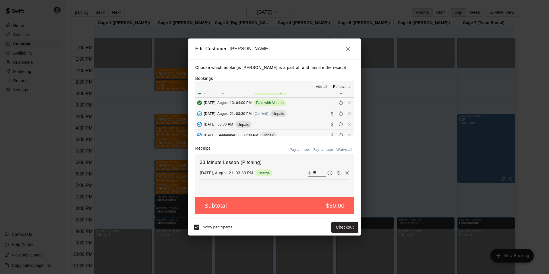
click at [317, 171] on input "**" at bounding box center [319, 172] width 13 height 7
type input "*"
type input "**"
click at [342, 225] on button "Checkout" at bounding box center [344, 227] width 27 height 11
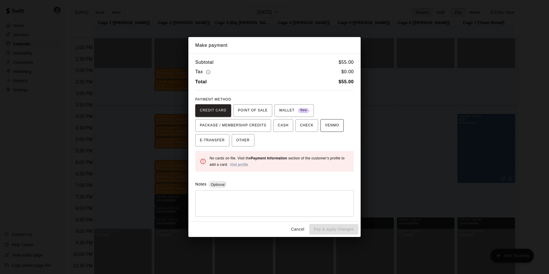
click at [325, 125] on span "VENMO" at bounding box center [332, 125] width 14 height 9
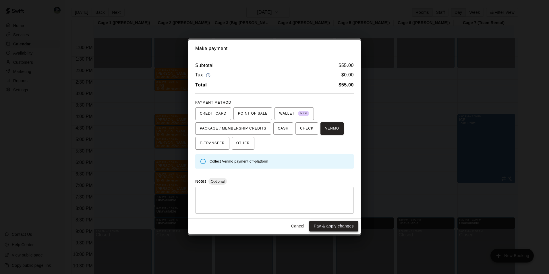
click at [338, 224] on button "Pay & apply changes" at bounding box center [333, 226] width 49 height 11
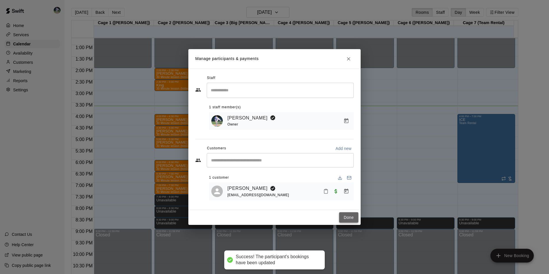
click at [346, 215] on button "Done" at bounding box center [348, 217] width 19 height 11
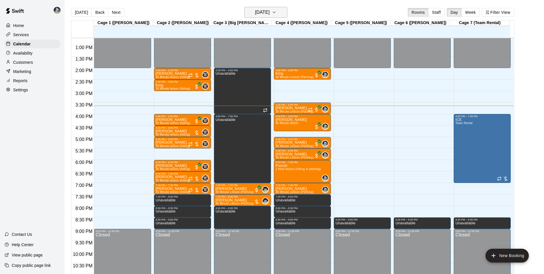
click at [270, 12] on h6 "[DATE]" at bounding box center [262, 12] width 15 height 8
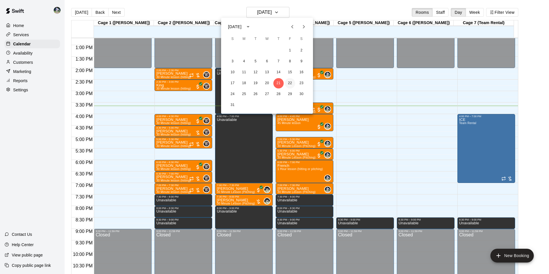
click at [291, 85] on button "22" at bounding box center [290, 83] width 10 height 10
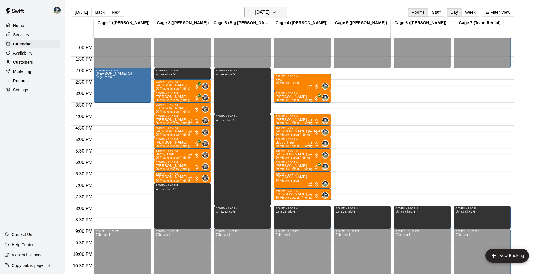
click at [267, 12] on h6 "[DATE]" at bounding box center [262, 12] width 15 height 8
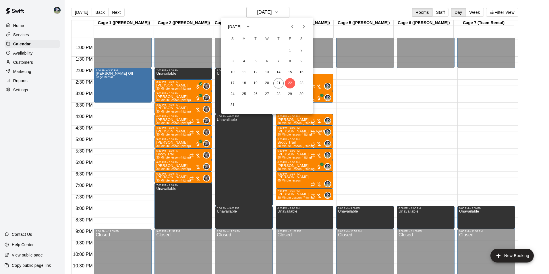
click at [253, 15] on div at bounding box center [274, 137] width 549 height 274
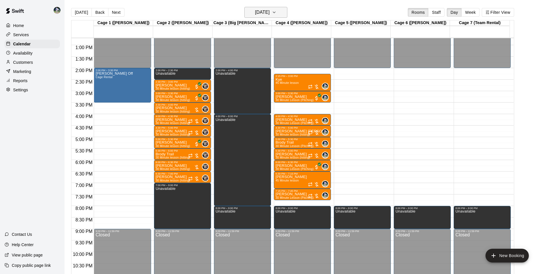
click at [269, 16] on h6 "[DATE]" at bounding box center [262, 12] width 15 height 8
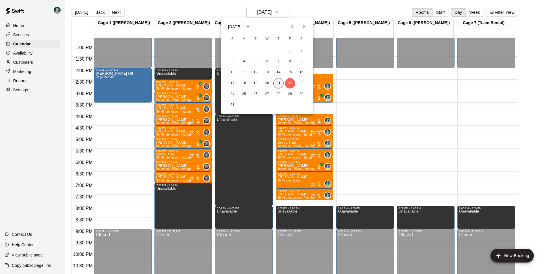
click at [280, 86] on button "21" at bounding box center [278, 83] width 10 height 10
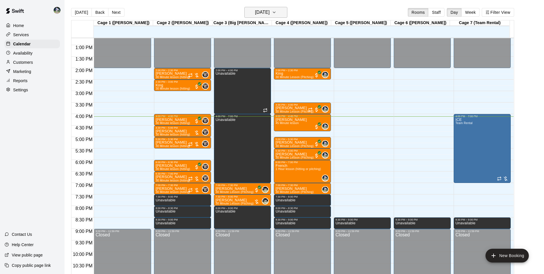
click at [257, 12] on h6 "[DATE]" at bounding box center [262, 12] width 15 height 8
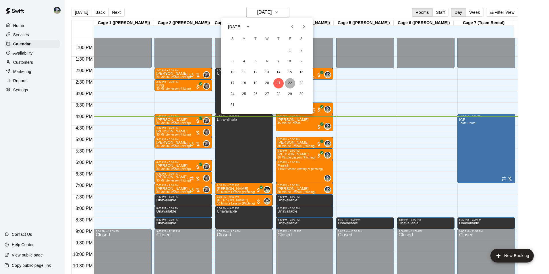
click at [290, 83] on button "22" at bounding box center [290, 83] width 10 height 10
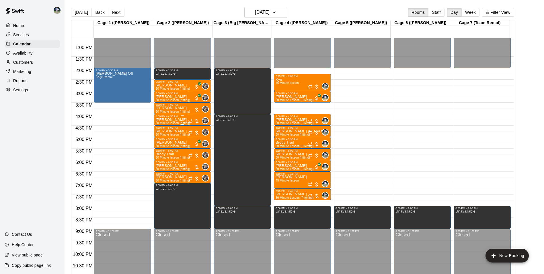
click at [170, 120] on p "[PERSON_NAME]" at bounding box center [173, 120] width 34 height 0
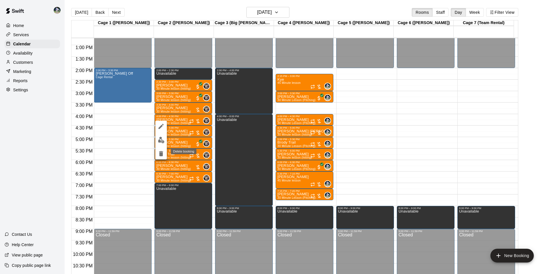
click at [159, 152] on icon "delete" at bounding box center [161, 153] width 4 height 5
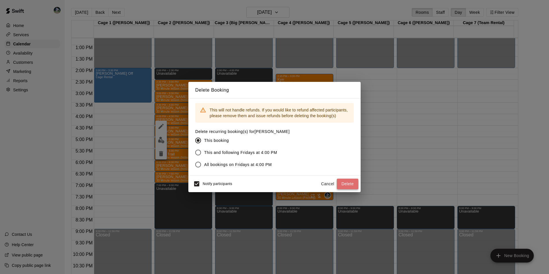
click at [345, 185] on button "Delete" at bounding box center [348, 184] width 22 height 11
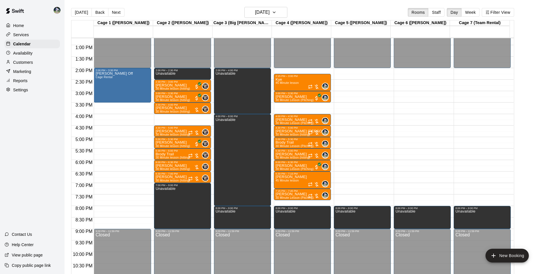
click at [175, 117] on div "12:00 AM – 2:00 PM Closed 2:00 PM – 2:30 PM Unavailable 2:30 PM – 3:00 PM [PERS…" at bounding box center [182, 22] width 57 height 551
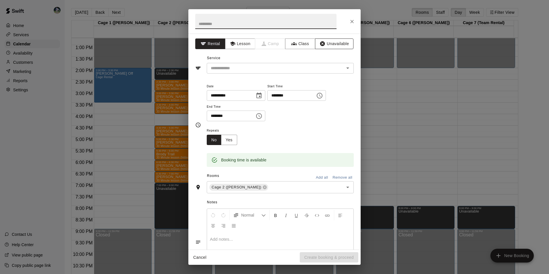
click at [327, 43] on button "Unavailable" at bounding box center [334, 43] width 38 height 11
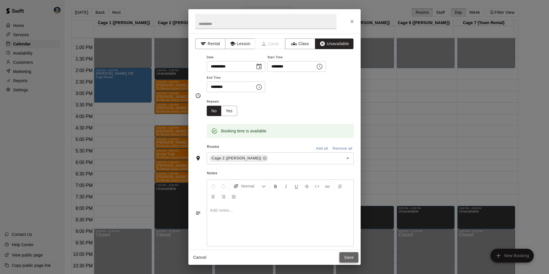
click at [351, 255] on button "Save" at bounding box center [348, 257] width 19 height 11
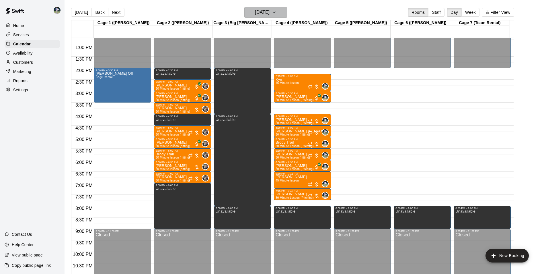
click at [252, 7] on button "[DATE]" at bounding box center [266, 12] width 43 height 11
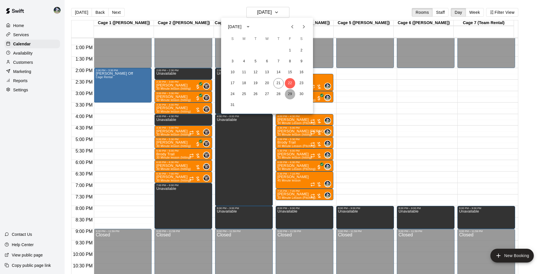
click at [288, 94] on button "29" at bounding box center [290, 94] width 10 height 10
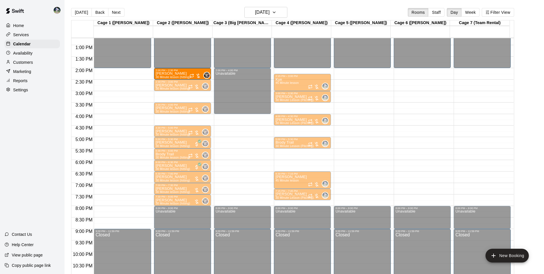
drag, startPoint x: 175, startPoint y: 120, endPoint x: 185, endPoint y: 76, distance: 44.8
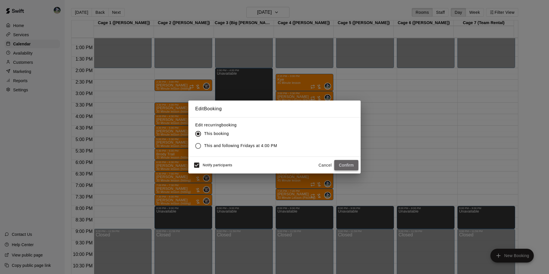
click at [344, 163] on button "Confirm" at bounding box center [346, 165] width 24 height 11
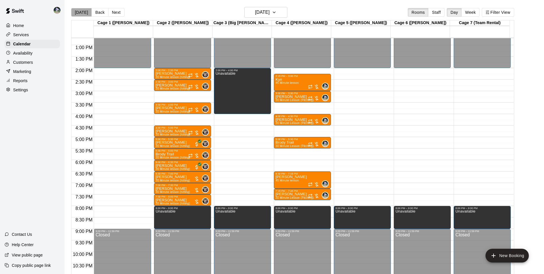
click at [82, 10] on button "[DATE]" at bounding box center [81, 12] width 21 height 9
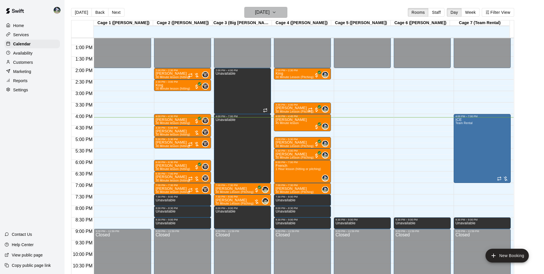
click at [258, 9] on h6 "[DATE]" at bounding box center [262, 12] width 15 height 8
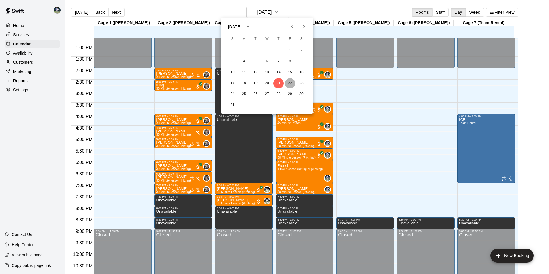
click at [289, 82] on button "22" at bounding box center [290, 83] width 10 height 10
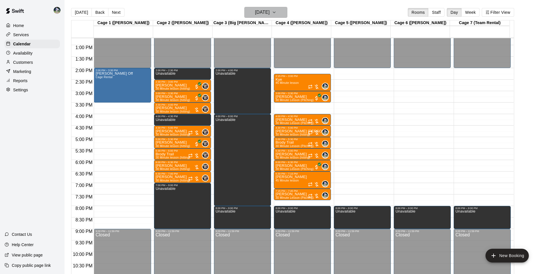
click at [255, 13] on h6 "[DATE]" at bounding box center [262, 12] width 15 height 8
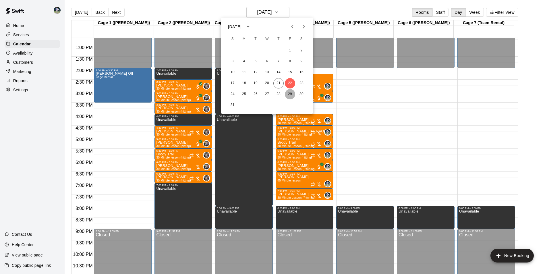
click at [290, 94] on button "29" at bounding box center [290, 94] width 10 height 10
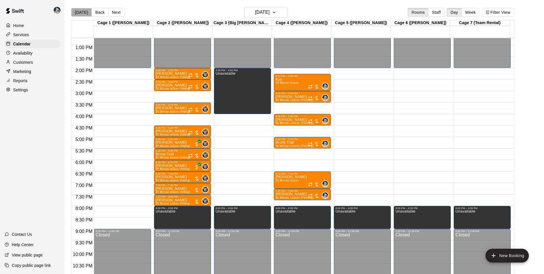
click at [83, 11] on button "[DATE]" at bounding box center [81, 12] width 21 height 9
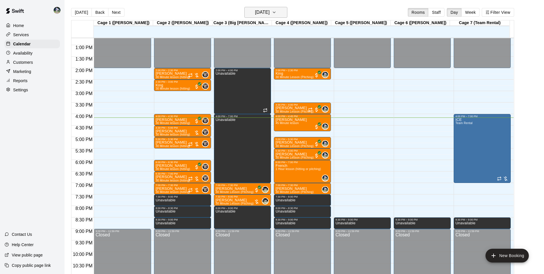
click at [259, 12] on h6 "[DATE]" at bounding box center [262, 12] width 15 height 8
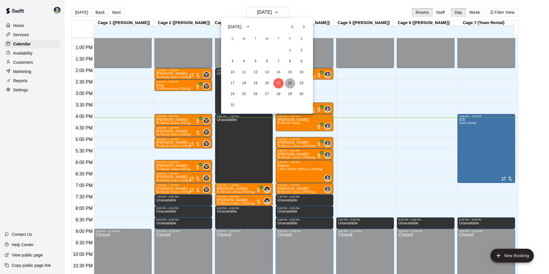
click at [290, 82] on button "22" at bounding box center [290, 83] width 10 height 10
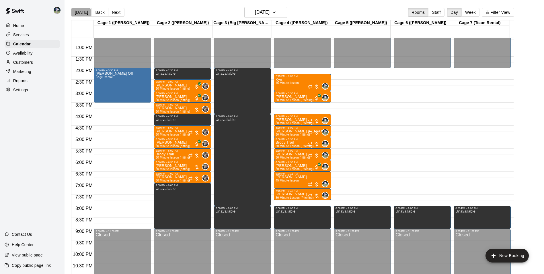
click at [79, 13] on button "[DATE]" at bounding box center [81, 12] width 21 height 9
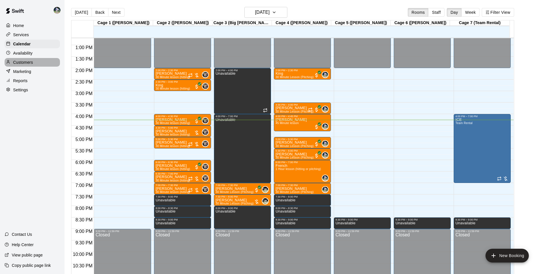
click at [45, 62] on div "Customers" at bounding box center [32, 62] width 55 height 9
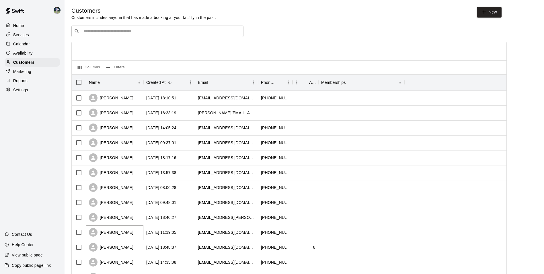
click at [122, 234] on div "[PERSON_NAME]" at bounding box center [114, 232] width 57 height 15
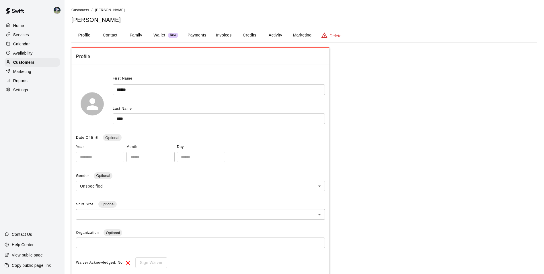
click at [112, 33] on button "Contact" at bounding box center [110, 35] width 26 height 14
select select "**"
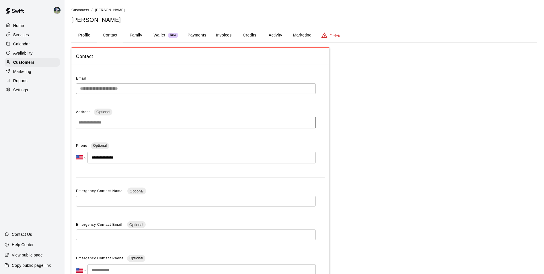
click at [34, 41] on div "Calendar" at bounding box center [32, 44] width 55 height 9
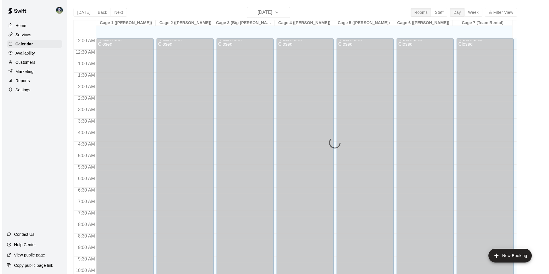
scroll to position [292, 0]
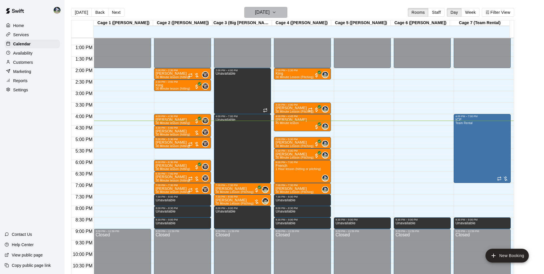
click at [265, 9] on h6 "[DATE]" at bounding box center [262, 12] width 15 height 8
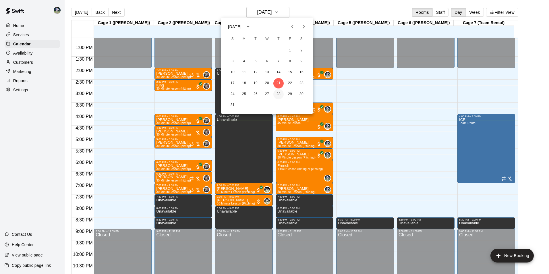
click at [279, 93] on button "28" at bounding box center [278, 94] width 10 height 10
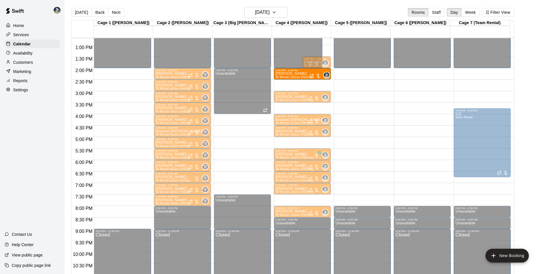
drag, startPoint x: 295, startPoint y: 86, endPoint x: 295, endPoint y: 78, distance: 8.0
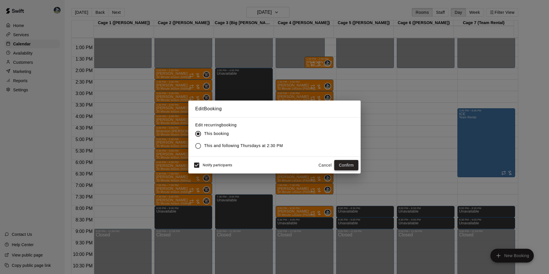
click at [344, 165] on button "Confirm" at bounding box center [346, 165] width 24 height 11
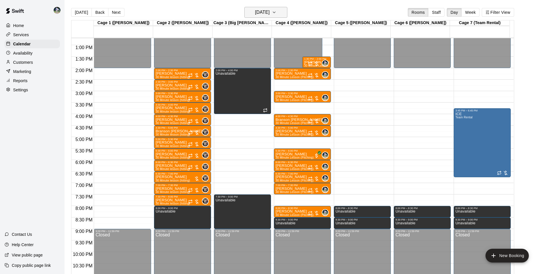
click at [266, 10] on h6 "[DATE]" at bounding box center [262, 12] width 15 height 8
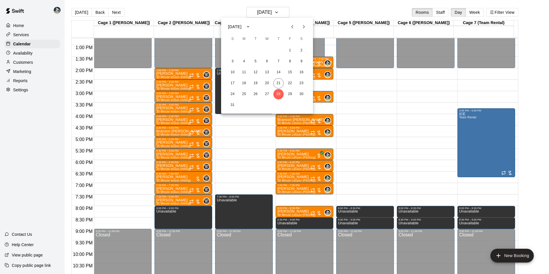
click at [303, 26] on icon "Next month" at bounding box center [303, 26] width 7 height 7
click at [278, 50] on button "4" at bounding box center [278, 50] width 10 height 10
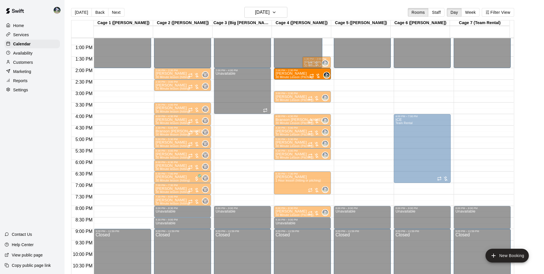
drag, startPoint x: 292, startPoint y: 84, endPoint x: 291, endPoint y: 74, distance: 10.1
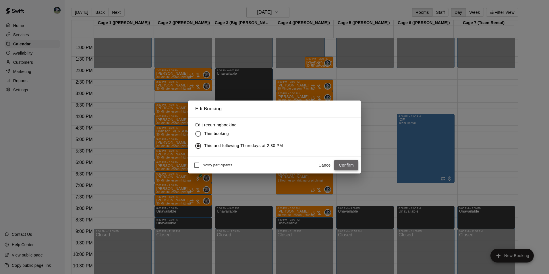
click at [340, 163] on button "Confirm" at bounding box center [346, 165] width 24 height 11
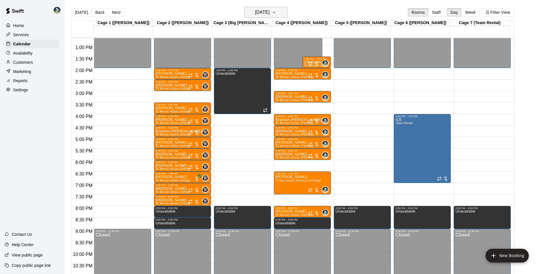
click at [265, 10] on h6 "[DATE]" at bounding box center [262, 12] width 15 height 8
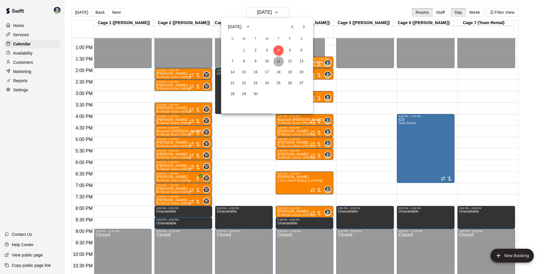
click at [277, 61] on button "11" at bounding box center [278, 61] width 10 height 10
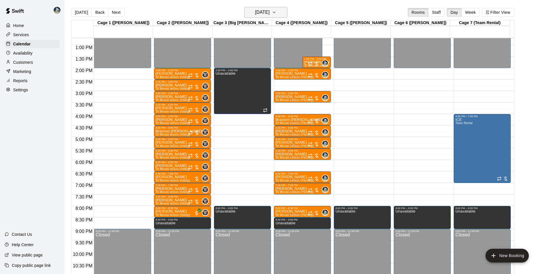
click at [268, 14] on h6 "[DATE]" at bounding box center [262, 12] width 15 height 8
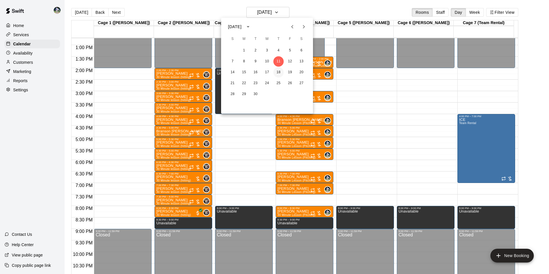
click at [279, 71] on button "18" at bounding box center [278, 72] width 10 height 10
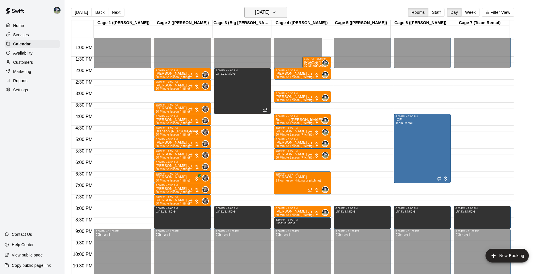
click at [259, 13] on h6 "[DATE]" at bounding box center [262, 12] width 15 height 8
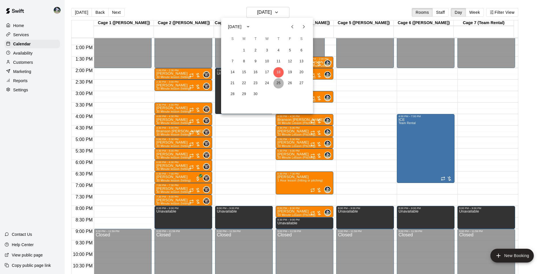
click at [279, 83] on button "25" at bounding box center [278, 83] width 10 height 10
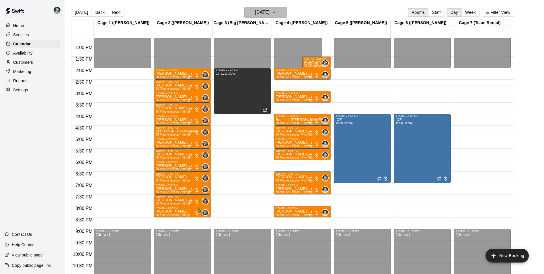
click at [261, 8] on h6 "[DATE]" at bounding box center [262, 12] width 15 height 8
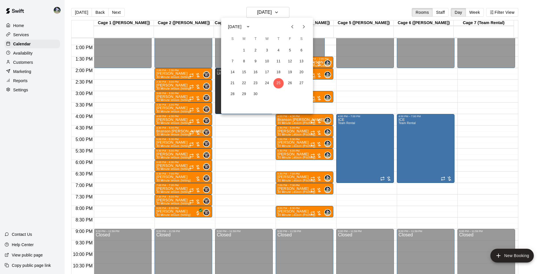
click at [292, 26] on icon "Previous month" at bounding box center [292, 26] width 2 height 3
click at [278, 94] on button "28" at bounding box center [278, 94] width 10 height 10
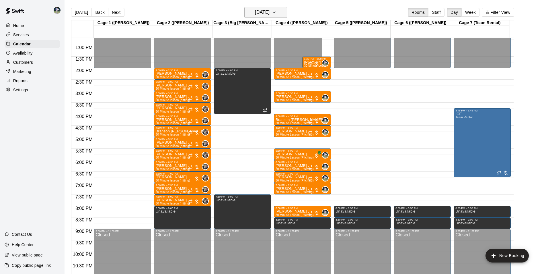
click at [261, 9] on h6 "[DATE]" at bounding box center [262, 12] width 15 height 8
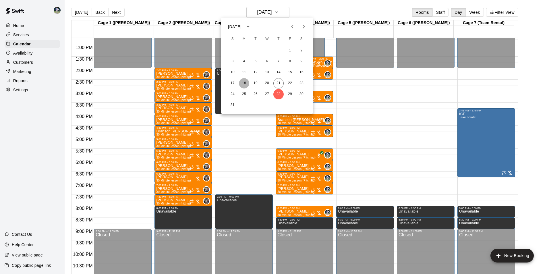
click at [245, 82] on button "18" at bounding box center [244, 83] width 10 height 10
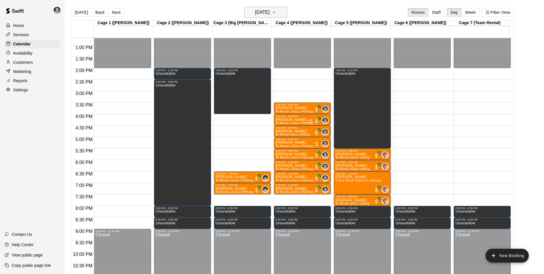
click at [255, 13] on h6 "[DATE]" at bounding box center [262, 12] width 15 height 8
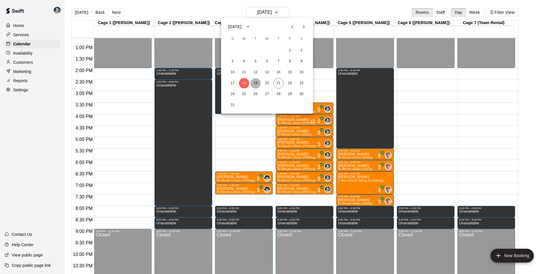
click at [255, 81] on button "19" at bounding box center [255, 83] width 10 height 10
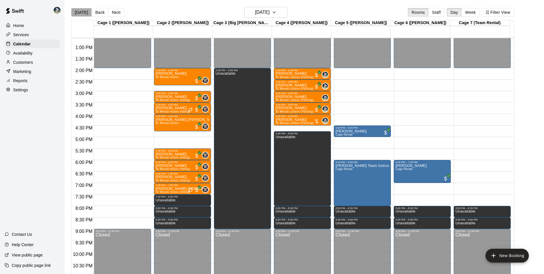
click at [81, 11] on button "[DATE]" at bounding box center [81, 12] width 21 height 9
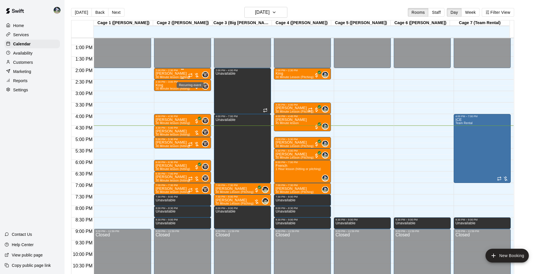
click at [189, 73] on icon "Recurring event" at bounding box center [190, 75] width 5 height 5
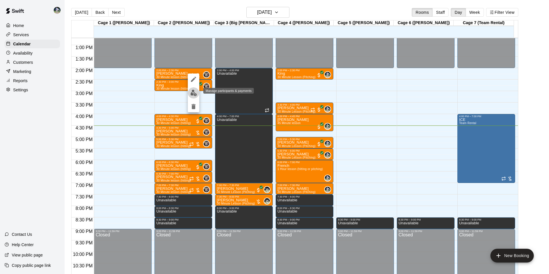
click at [193, 93] on img "edit" at bounding box center [193, 93] width 7 height 7
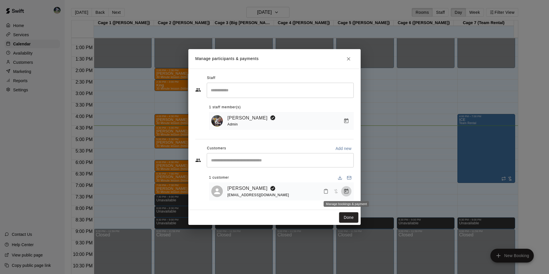
click at [345, 191] on icon "Manage bookings & payment" at bounding box center [346, 191] width 6 height 6
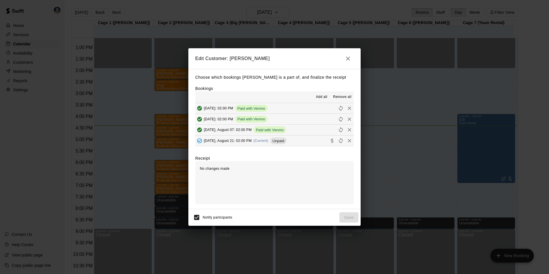
click at [296, 139] on button "[DATE], August 21: 02:00 PM (Current) Unpaid" at bounding box center [274, 140] width 158 height 11
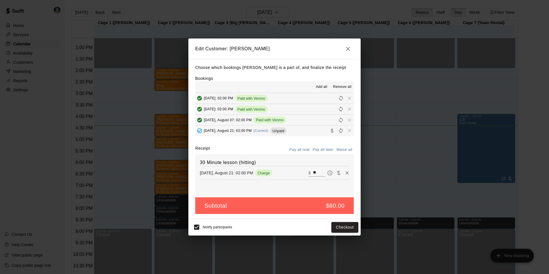
click at [315, 171] on input "**" at bounding box center [319, 172] width 13 height 7
type input "*"
type input "**"
click at [340, 226] on button "Checkout" at bounding box center [344, 227] width 27 height 11
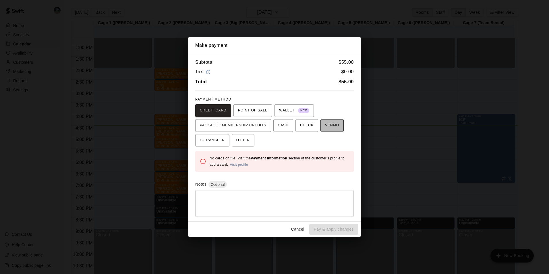
click at [320, 127] on button "VENMO" at bounding box center [331, 125] width 23 height 13
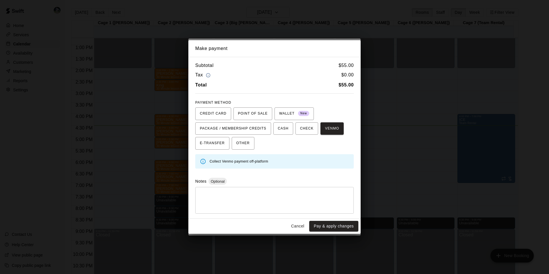
click at [325, 226] on button "Pay & apply changes" at bounding box center [333, 226] width 49 height 11
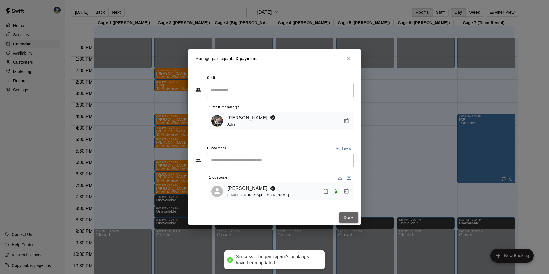
click at [348, 217] on button "Done" at bounding box center [348, 217] width 19 height 11
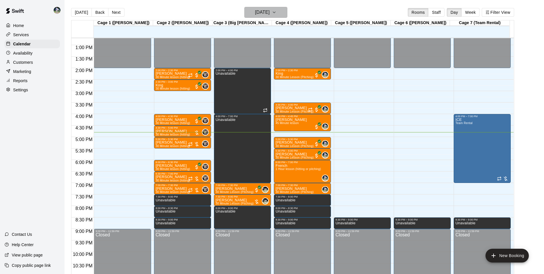
click at [260, 12] on h6 "[DATE]" at bounding box center [262, 12] width 15 height 8
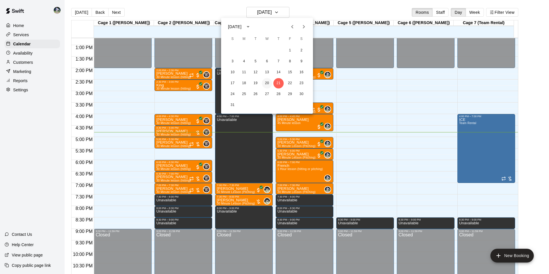
click at [266, 82] on button "20" at bounding box center [267, 83] width 10 height 10
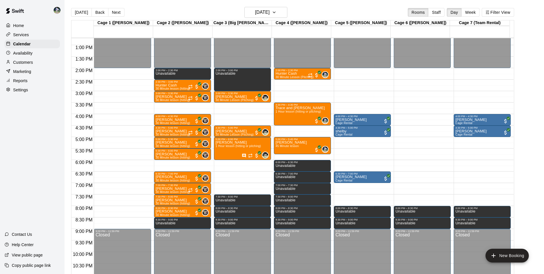
click at [284, 128] on div "12:00 AM – 2:00 PM Closed 2:00 PM – 2:30 PM Hunter Cash 30 Minute Lesson (Pitch…" at bounding box center [302, 22] width 57 height 551
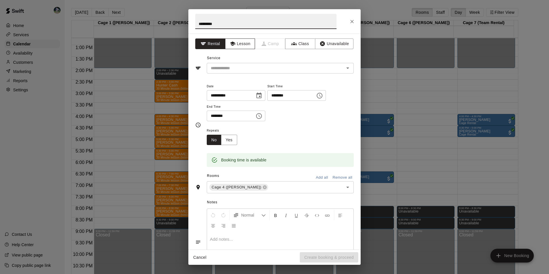
type input "*********"
drag, startPoint x: 232, startPoint y: 44, endPoint x: 238, endPoint y: 57, distance: 14.5
click at [233, 46] on icon "button" at bounding box center [233, 44] width 6 height 6
click at [240, 63] on div "​" at bounding box center [280, 68] width 147 height 11
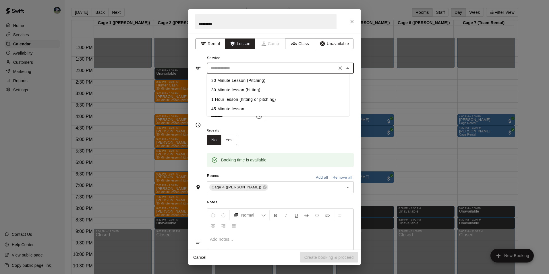
click at [245, 77] on li "30 Minute Lesson (Pitching)" at bounding box center [278, 80] width 143 height 9
type input "**********"
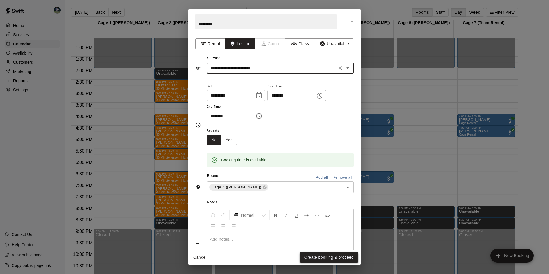
click at [311, 255] on button "Create booking & proceed" at bounding box center [329, 257] width 59 height 11
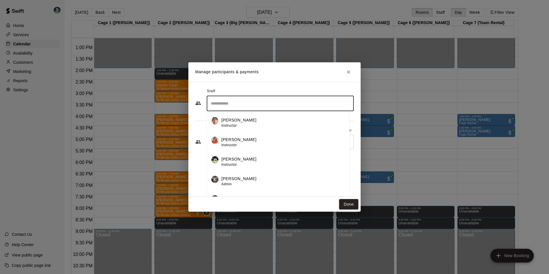
click at [224, 103] on input "Search staff" at bounding box center [280, 103] width 142 height 10
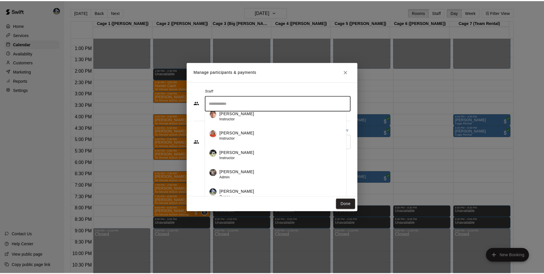
scroll to position [10, 0]
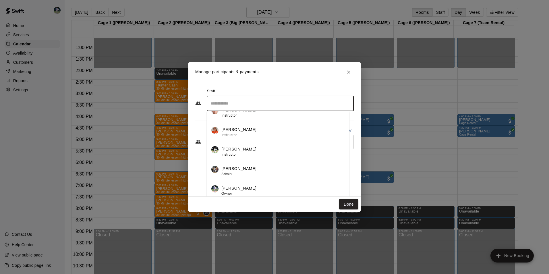
click at [245, 191] on div "[PERSON_NAME] Owner" at bounding box center [282, 190] width 123 height 11
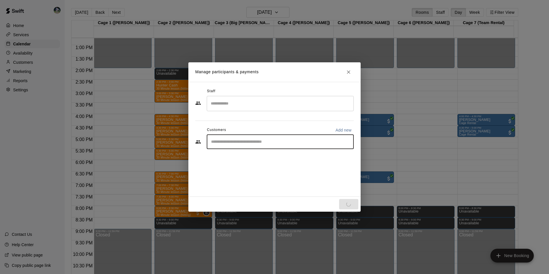
click at [223, 140] on input "Start typing to search customers..." at bounding box center [280, 142] width 142 height 6
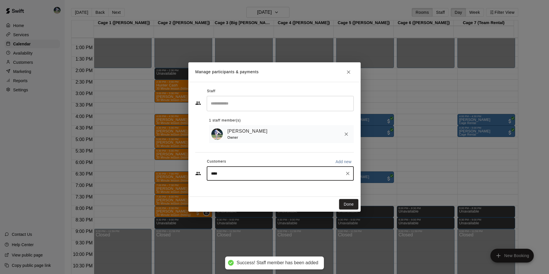
type input "*****"
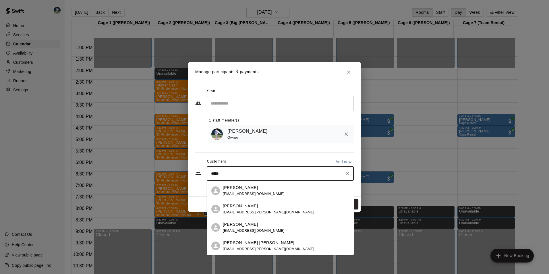
click at [234, 188] on p "[PERSON_NAME]" at bounding box center [240, 188] width 35 height 6
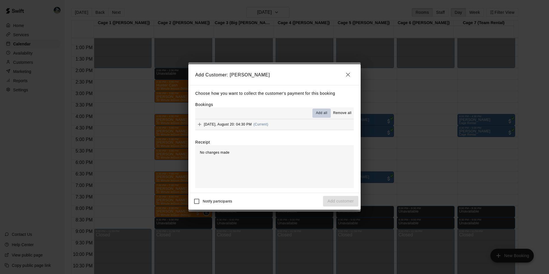
click at [317, 113] on span "Add all" at bounding box center [321, 113] width 11 height 6
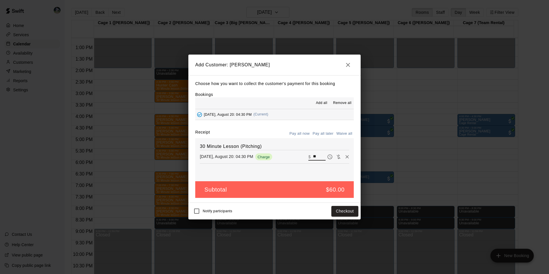
click at [314, 155] on input "**" at bounding box center [319, 156] width 13 height 7
type input "*"
type input "**"
click at [341, 213] on button "Checkout" at bounding box center [344, 211] width 27 height 11
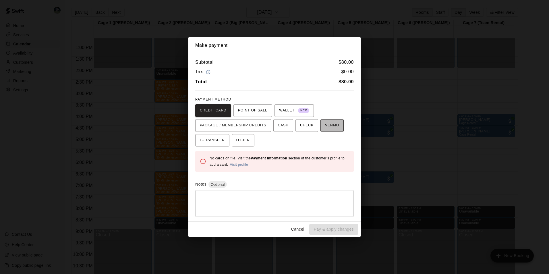
click at [328, 125] on span "VENMO" at bounding box center [332, 125] width 14 height 9
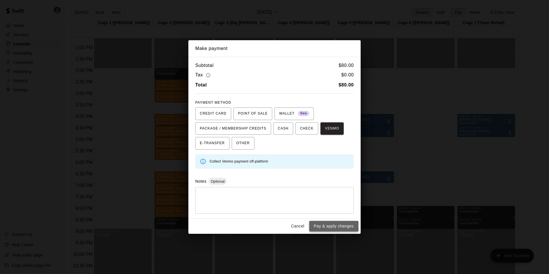
click at [328, 226] on button "Pay & apply changes" at bounding box center [333, 226] width 49 height 11
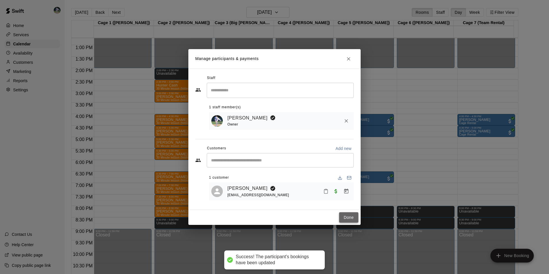
click at [350, 216] on button "Done" at bounding box center [348, 217] width 19 height 11
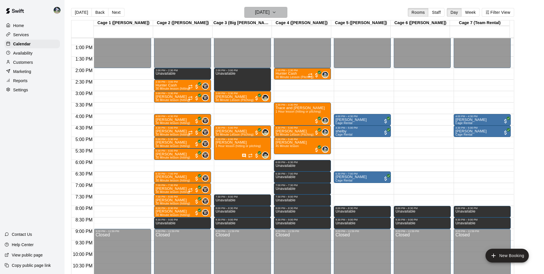
click at [259, 9] on h6 "[DATE]" at bounding box center [262, 12] width 15 height 8
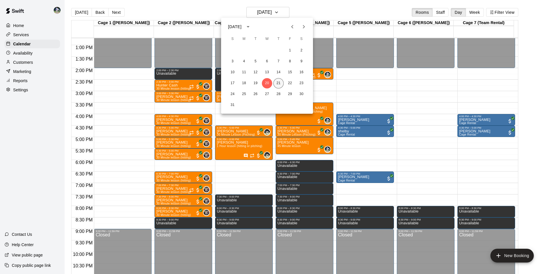
click at [278, 84] on button "21" at bounding box center [278, 83] width 10 height 10
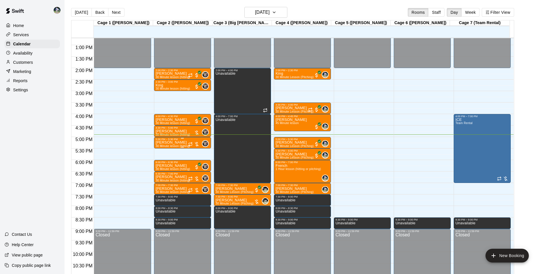
click at [173, 142] on p "[PERSON_NAME]" at bounding box center [173, 142] width 34 height 0
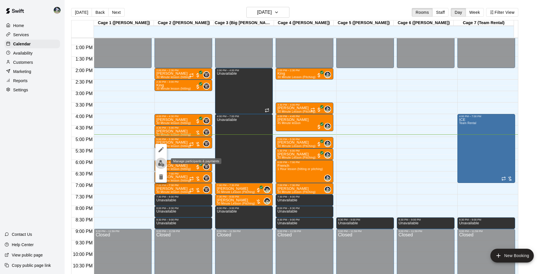
click at [160, 162] on img "edit" at bounding box center [161, 163] width 7 height 7
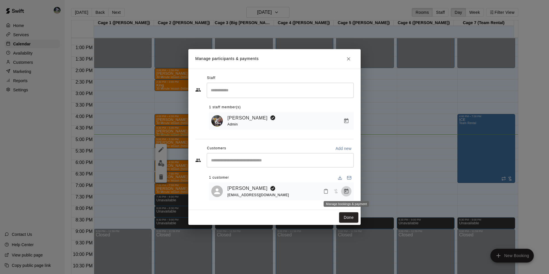
click at [346, 191] on icon "Manage bookings & payment" at bounding box center [346, 191] width 6 height 6
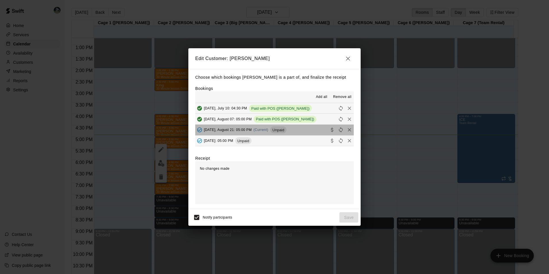
click at [293, 131] on button "[DATE], August 21: 05:00 PM (Current) Unpaid" at bounding box center [274, 130] width 158 height 11
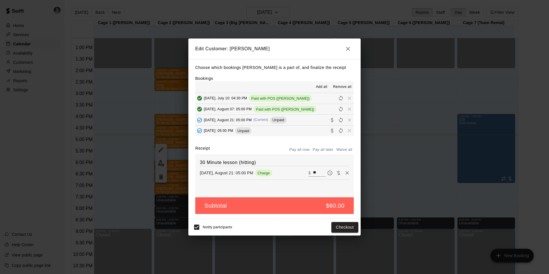
click at [315, 172] on input "**" at bounding box center [319, 172] width 13 height 7
type input "*"
type input "**"
click at [339, 228] on button "Checkout" at bounding box center [344, 227] width 27 height 11
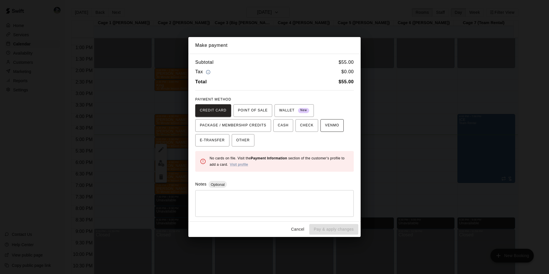
click at [330, 124] on span "VENMO" at bounding box center [332, 125] width 14 height 9
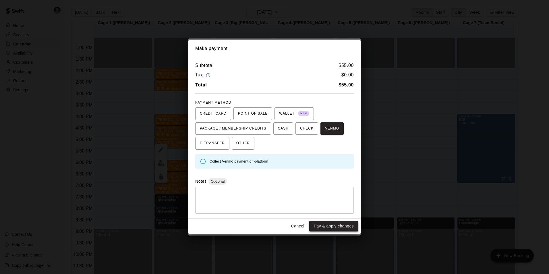
click at [323, 226] on button "Pay & apply changes" at bounding box center [333, 226] width 49 height 11
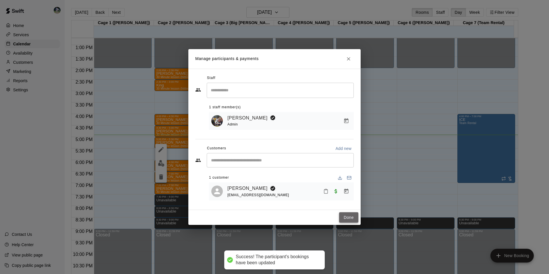
click at [343, 217] on button "Done" at bounding box center [348, 217] width 19 height 11
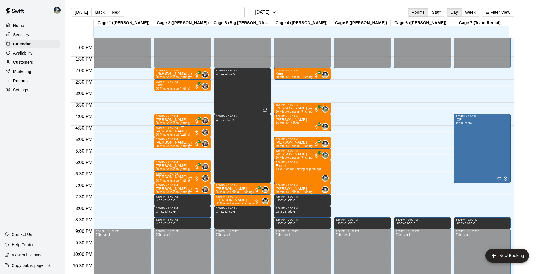
click at [179, 131] on div "[PERSON_NAME] 30 Minute lesson (hitting)" at bounding box center [173, 266] width 34 height 274
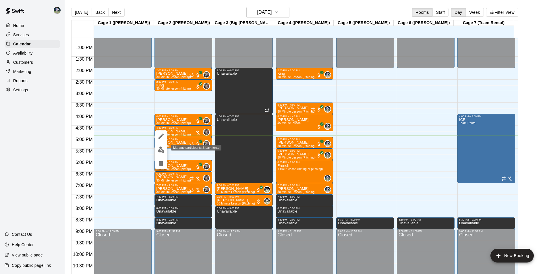
click at [161, 149] on img "edit" at bounding box center [161, 149] width 7 height 7
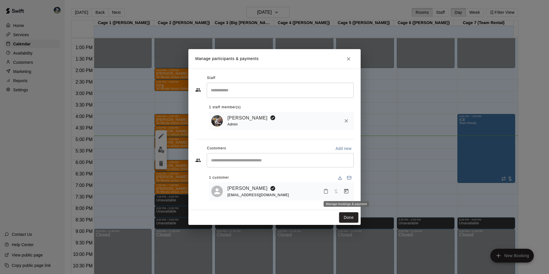
click at [346, 190] on icon "Manage bookings & payment" at bounding box center [346, 191] width 4 height 5
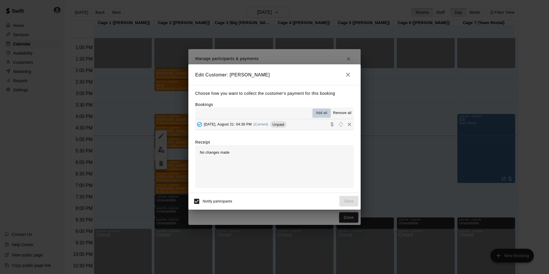
click at [319, 111] on span "Add all" at bounding box center [321, 113] width 11 height 6
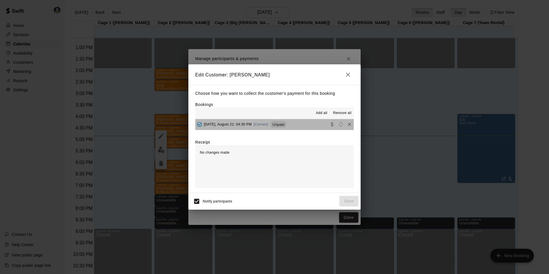
click at [307, 125] on button "[DATE], August 21: 04:30 PM (Current) Unpaid" at bounding box center [274, 124] width 158 height 11
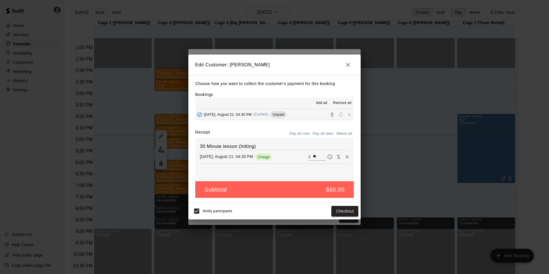
click at [313, 156] on input "**" at bounding box center [319, 156] width 13 height 7
type input "*"
type input "**"
click at [337, 212] on button "Checkout" at bounding box center [344, 211] width 27 height 11
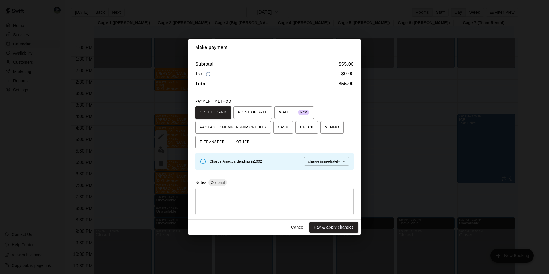
click at [315, 161] on body "Home Services Calendar Availability Customers Marketing Reports Settings Contac…" at bounding box center [274, 141] width 549 height 283
click at [317, 172] on span "charge immediately" at bounding box center [324, 173] width 32 height 6
click at [332, 227] on button "Pay & apply changes" at bounding box center [333, 227] width 49 height 11
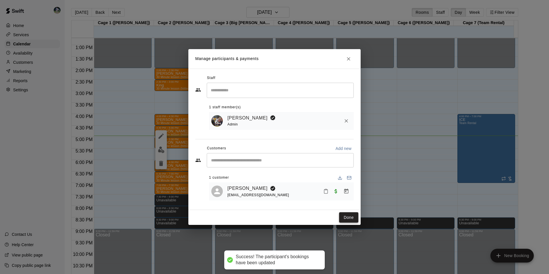
click at [347, 218] on button "Done" at bounding box center [348, 217] width 19 height 11
